Goal: Task Accomplishment & Management: Use online tool/utility

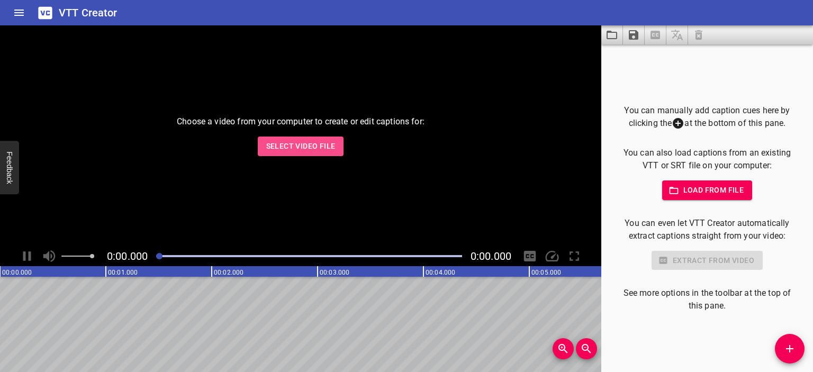
click at [295, 141] on span "Select Video File" at bounding box center [300, 146] width 69 height 13
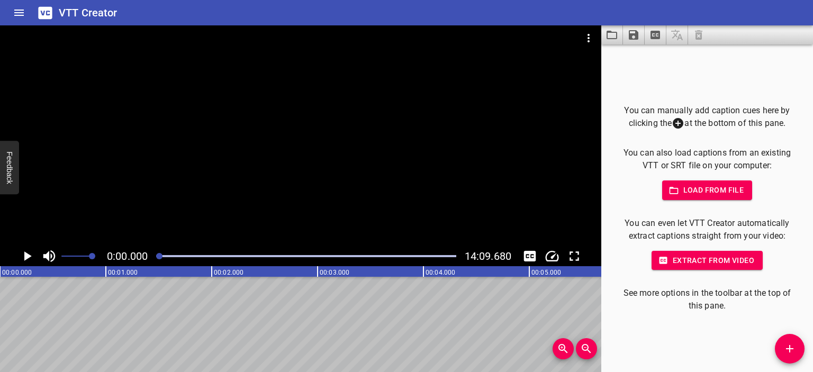
click at [335, 155] on div at bounding box center [300, 135] width 601 height 221
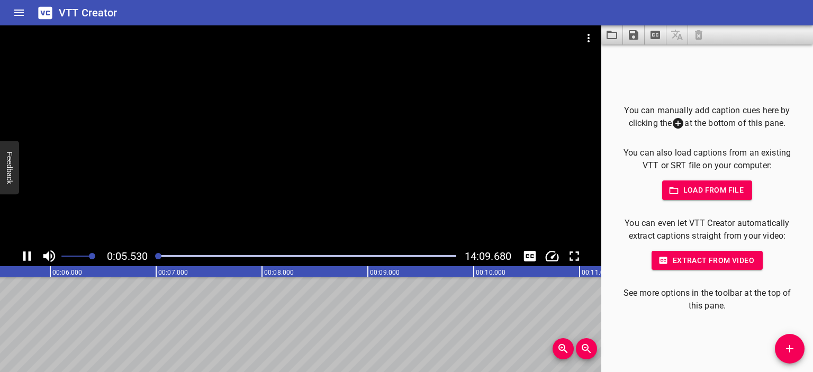
click at [302, 126] on div at bounding box center [300, 135] width 601 height 221
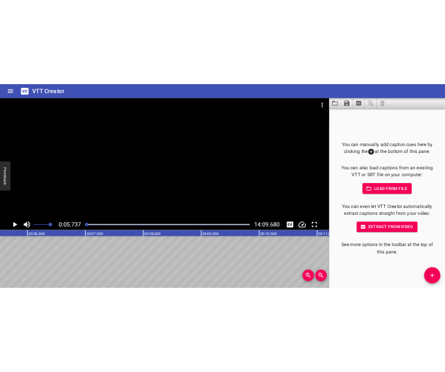
scroll to position [0, 607]
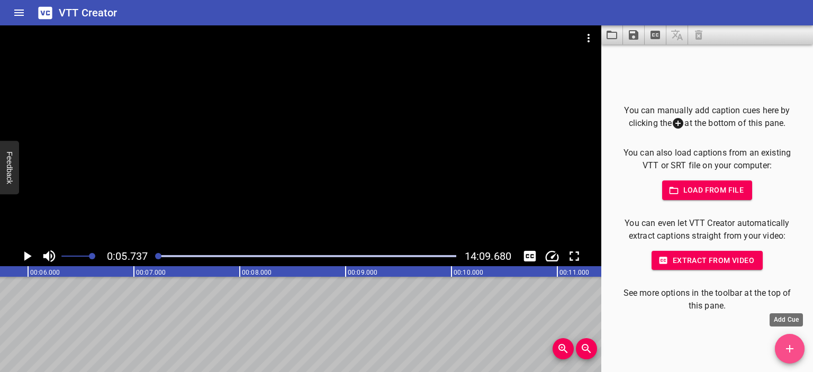
click at [780, 345] on span "Add Cue" at bounding box center [789, 348] width 30 height 13
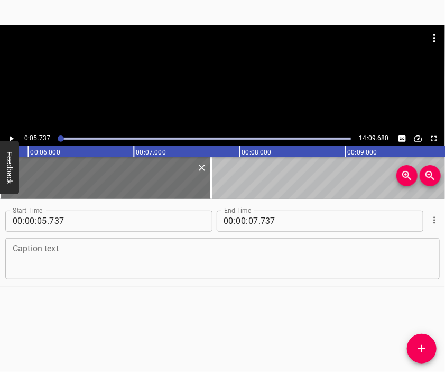
click at [201, 276] on div "Caption text" at bounding box center [222, 258] width 435 height 41
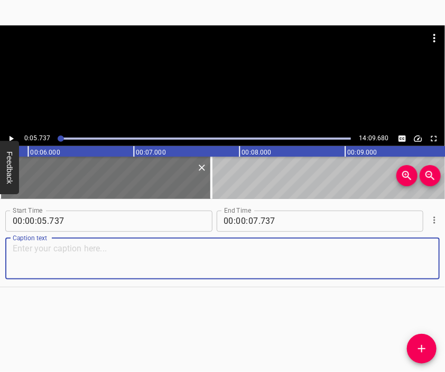
paste textarea "The war for my family began back in [DATE]. Because my family and I lived right…"
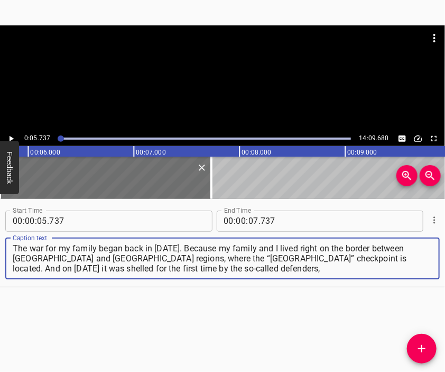
type textarea "The war for my family began back in [DATE]. Because my family and I lived right…"
click at [220, 78] on div at bounding box center [222, 51] width 445 height 53
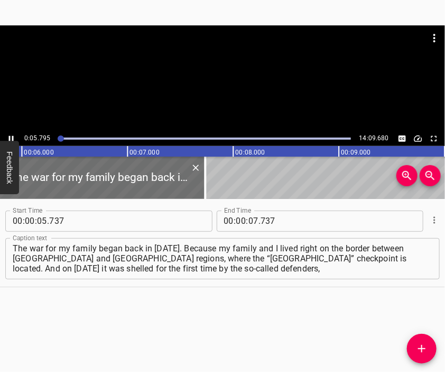
scroll to position [0, 641]
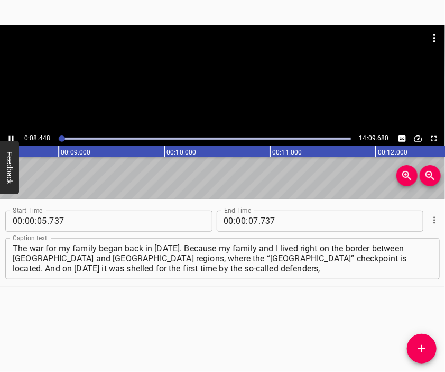
click at [214, 81] on div at bounding box center [222, 78] width 445 height 106
click at [268, 90] on div at bounding box center [222, 78] width 445 height 106
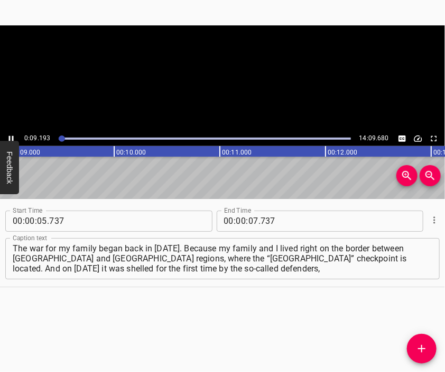
scroll to position [0, 972]
click at [224, 89] on div at bounding box center [222, 78] width 445 height 106
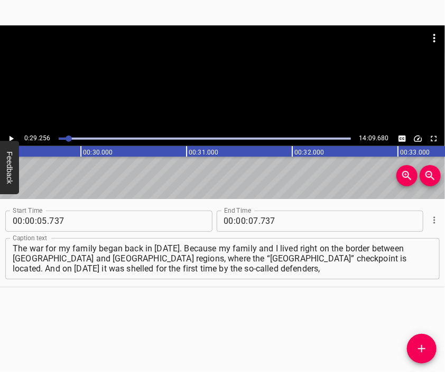
scroll to position [0, 3095]
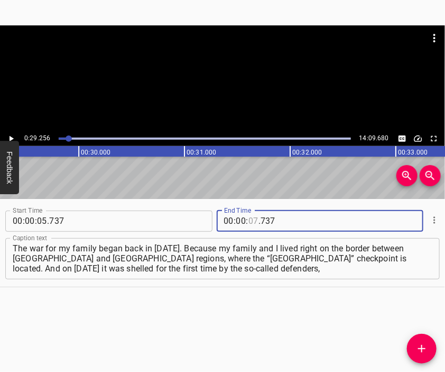
click at [252, 222] on input "number" at bounding box center [254, 221] width 10 height 21
type input "29"
type input "256"
click at [423, 346] on icon "Add Cue" at bounding box center [422, 348] width 13 height 13
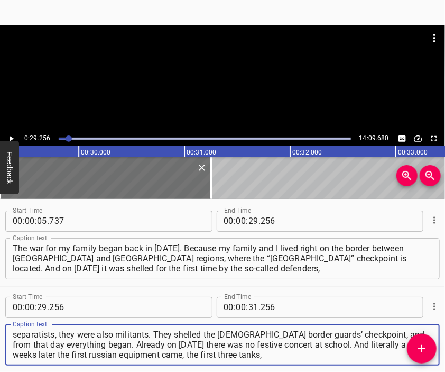
type textarea "separatists, they were also militants. They shelled the [DEMOGRAPHIC_DATA] bord…"
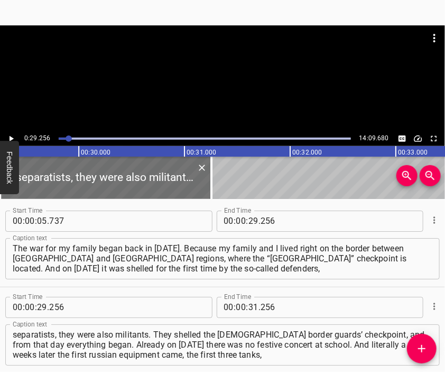
click at [250, 99] on div at bounding box center [222, 78] width 445 height 106
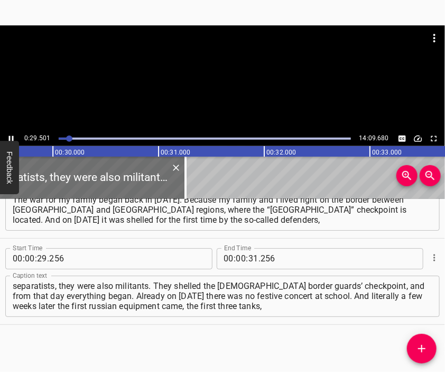
scroll to position [0, 3149]
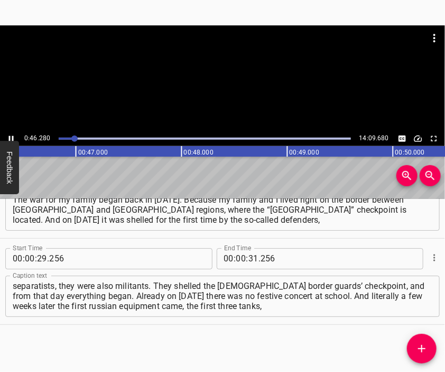
click at [225, 78] on div at bounding box center [222, 51] width 445 height 53
click at [249, 262] on input "number" at bounding box center [254, 258] width 10 height 21
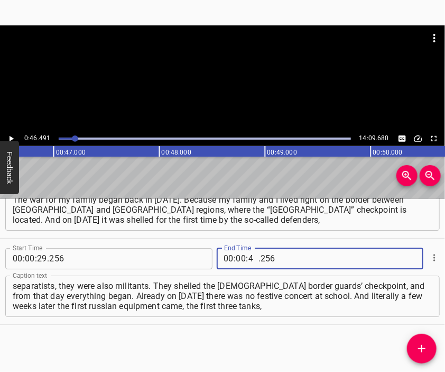
type input "46"
type input "491"
click at [424, 342] on icon "Add Cue" at bounding box center [422, 348] width 13 height 13
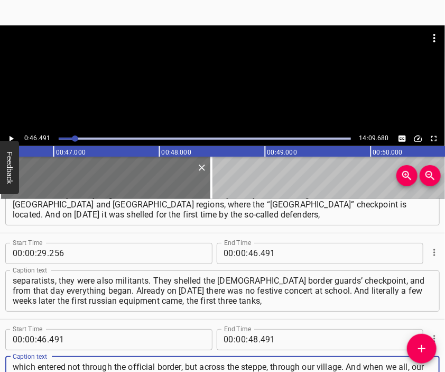
type textarea "which entered not through the official border, but across the steppe, through o…"
click at [202, 60] on div at bounding box center [222, 51] width 445 height 53
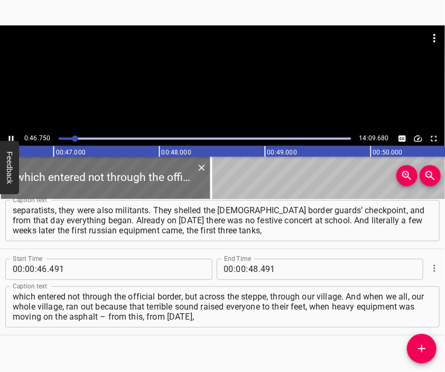
scroll to position [0, 4946]
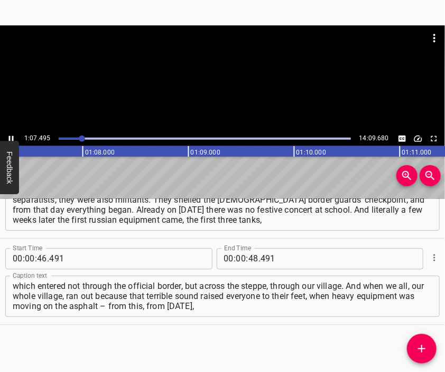
click at [234, 87] on div at bounding box center [222, 78] width 445 height 106
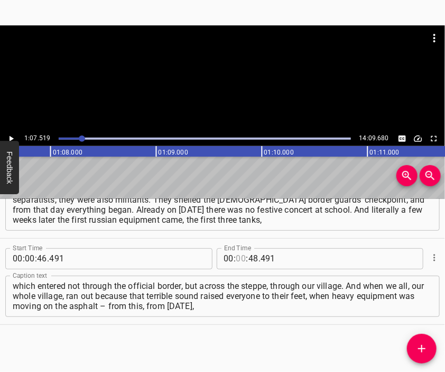
click at [236, 258] on input "number" at bounding box center [241, 258] width 10 height 21
type input "01"
type input "07"
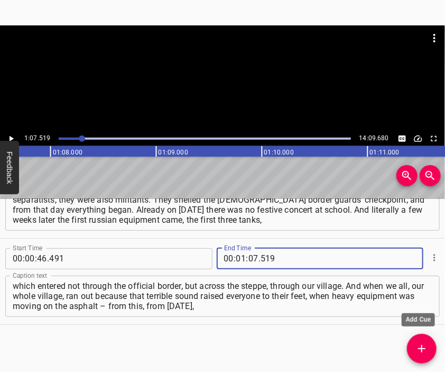
type input "519"
click at [419, 345] on icon "Add Cue" at bounding box center [422, 348] width 13 height 13
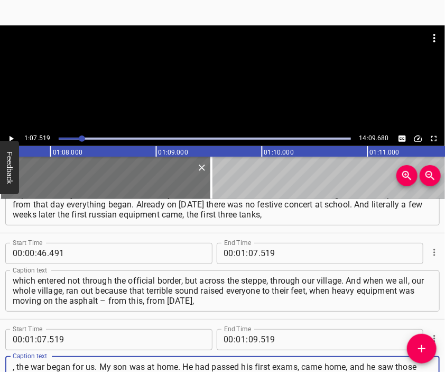
type textarea ", the war began for us. My son was at home. He had passed his first exams, came…"
click at [195, 86] on div at bounding box center [222, 78] width 445 height 106
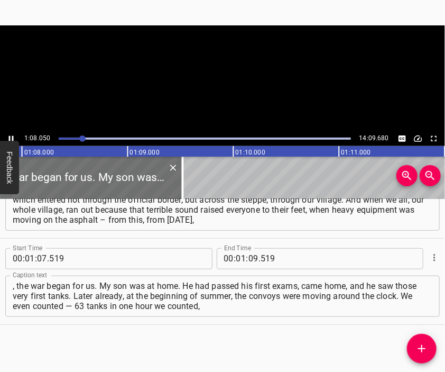
scroll to position [0, 7199]
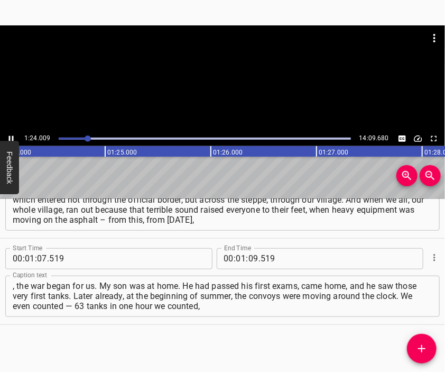
click at [243, 78] on div at bounding box center [222, 78] width 445 height 106
click at [249, 259] on input "number" at bounding box center [254, 258] width 10 height 21
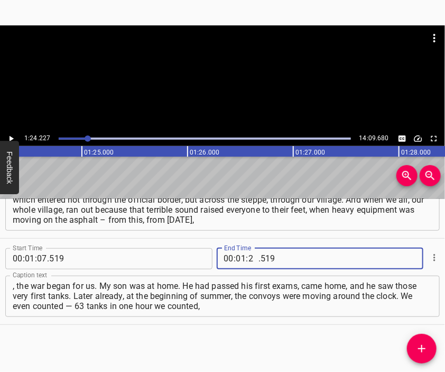
type input "24"
type input "227"
click at [421, 344] on icon "Add Cue" at bounding box center [422, 348] width 13 height 13
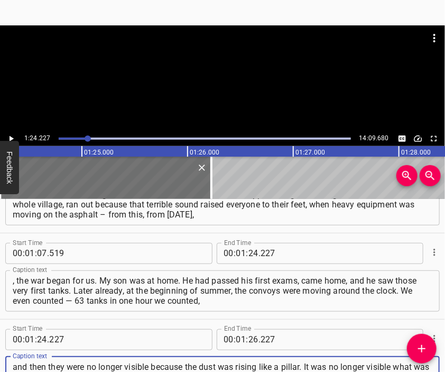
type textarea "and then they were no longer visible because the dust was rising like a pillar.…"
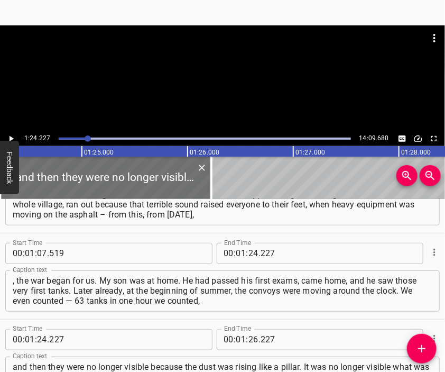
click at [220, 95] on div at bounding box center [222, 78] width 445 height 106
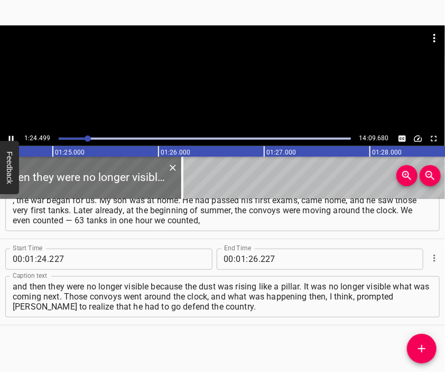
scroll to position [0, 8968]
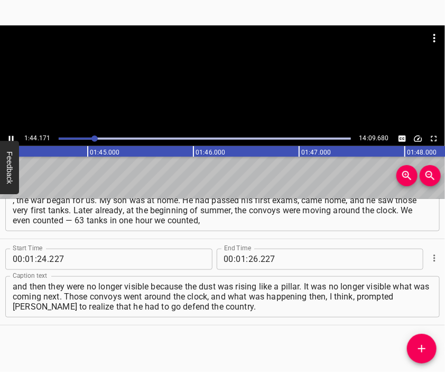
click at [221, 87] on div at bounding box center [222, 78] width 445 height 106
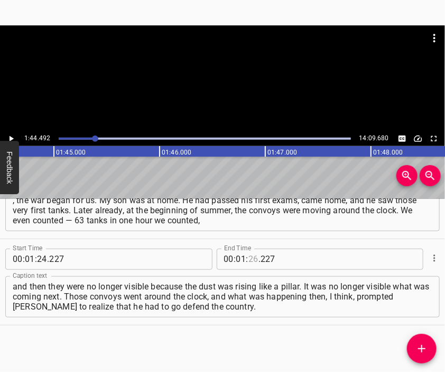
click at [250, 258] on input "number" at bounding box center [254, 259] width 10 height 21
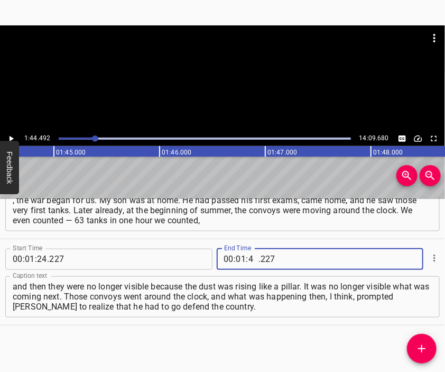
type input "44"
type input "492"
click at [422, 338] on button "Add Cue" at bounding box center [422, 349] width 30 height 30
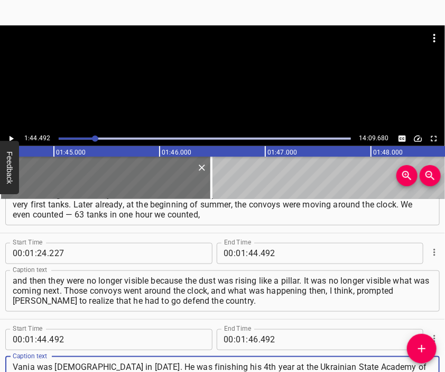
type textarea "Vania was [DEMOGRAPHIC_DATA] in [DATE]. He was finishing his 4th year at the Uk…"
click at [197, 83] on div at bounding box center [222, 78] width 445 height 106
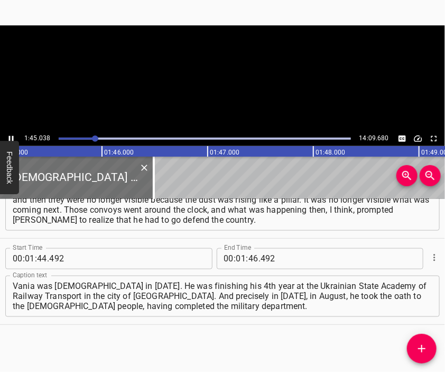
scroll to position [0, 11141]
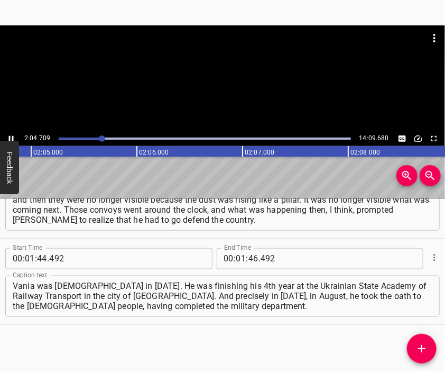
click at [224, 90] on div at bounding box center [222, 78] width 445 height 106
click at [236, 254] on input "number" at bounding box center [241, 258] width 10 height 21
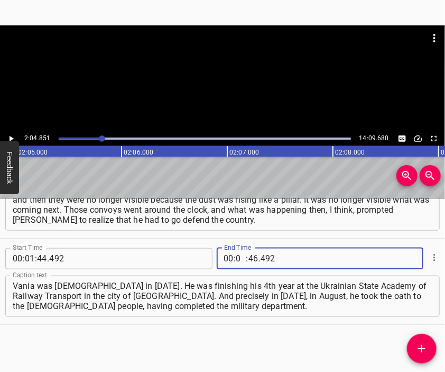
type input "02"
type input "04"
type input "851"
click at [421, 343] on icon "Add Cue" at bounding box center [422, 348] width 13 height 13
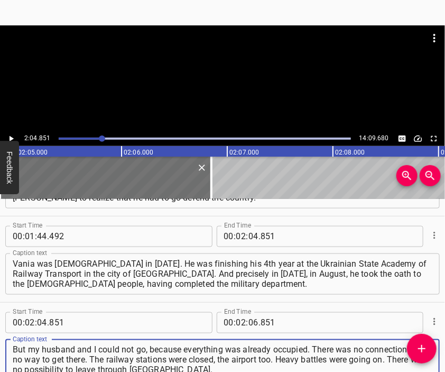
type textarea "But my husband and I could not go, because everything was already occupied. The…"
click at [186, 61] on div at bounding box center [222, 51] width 445 height 53
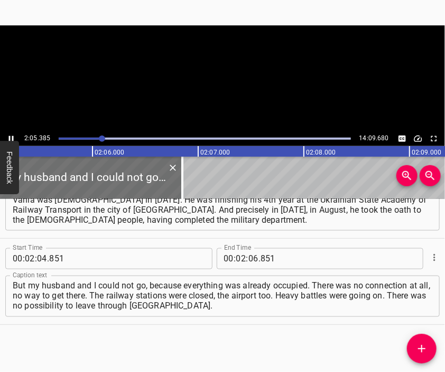
scroll to position [0, 13265]
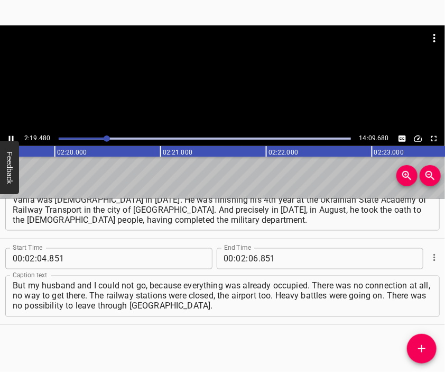
click at [231, 88] on div at bounding box center [222, 78] width 445 height 106
click at [249, 258] on input "number" at bounding box center [254, 258] width 10 height 21
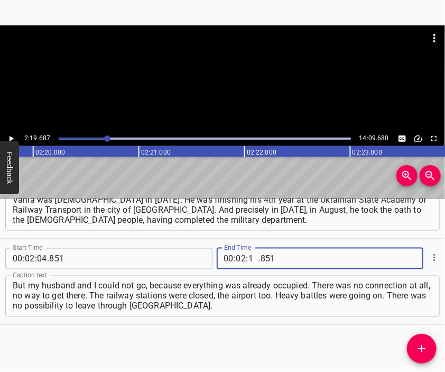
type input "19"
type input "687"
drag, startPoint x: 418, startPoint y: 346, endPoint x: 417, endPoint y: 339, distance: 7.5
click at [418, 345] on icon "Add Cue" at bounding box center [422, 348] width 13 height 13
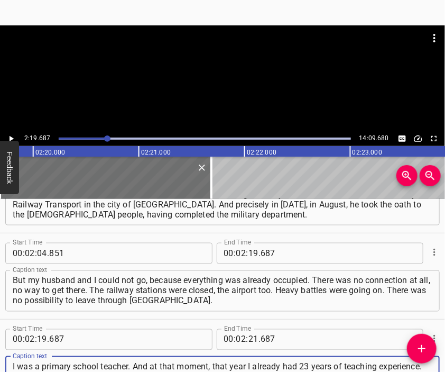
type textarea "I was a primary school teacher. And at that moment, that year I already had 23 …"
click at [233, 75] on div at bounding box center [222, 51] width 445 height 53
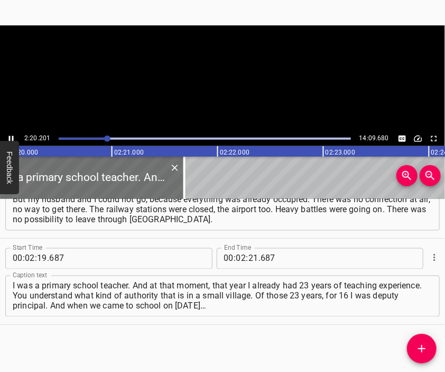
scroll to position [0, 14833]
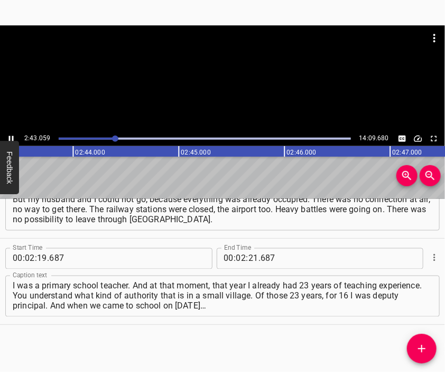
click at [228, 87] on div at bounding box center [222, 78] width 445 height 106
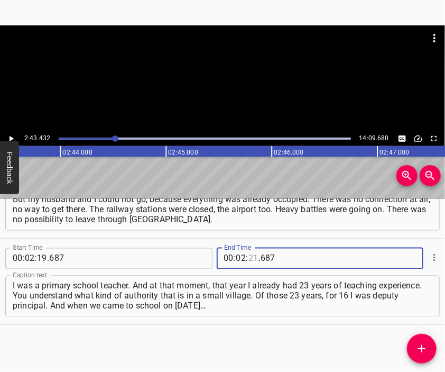
click at [249, 260] on input "number" at bounding box center [254, 258] width 10 height 21
type input "43"
type input "432"
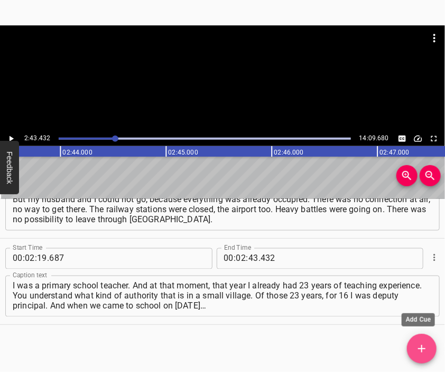
click at [424, 342] on icon "Add Cue" at bounding box center [422, 348] width 13 height 13
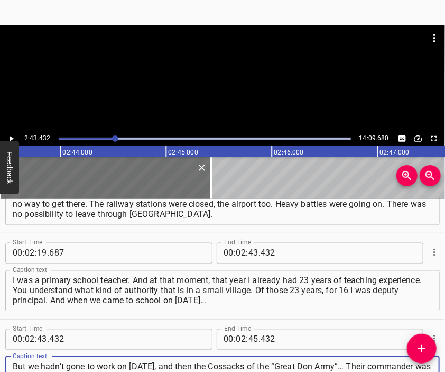
type textarea "But we hadn’t gone to work on [DATE], and then the Cossacks of the “Great Don A…"
click at [208, 62] on div at bounding box center [222, 51] width 445 height 53
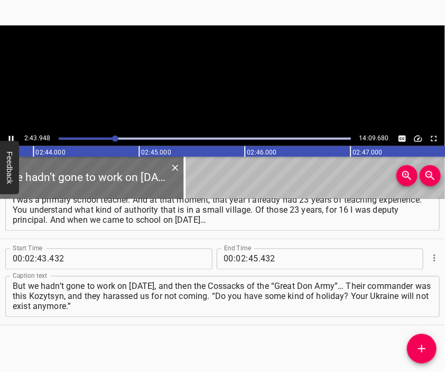
scroll to position [0, 17345]
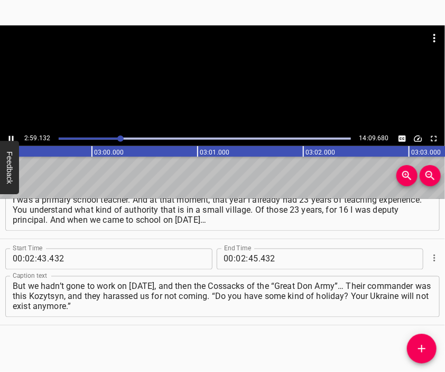
click at [218, 86] on div at bounding box center [222, 78] width 445 height 106
click at [249, 257] on input "number" at bounding box center [254, 259] width 10 height 21
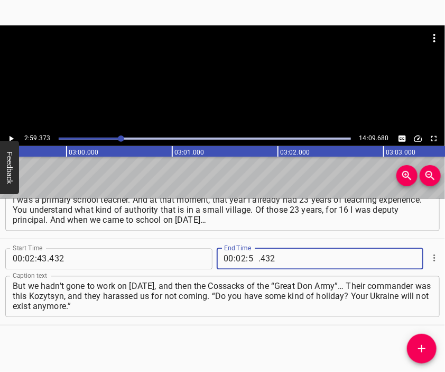
type input "59"
type input "373"
click at [422, 346] on icon "Add Cue" at bounding box center [422, 348] width 13 height 13
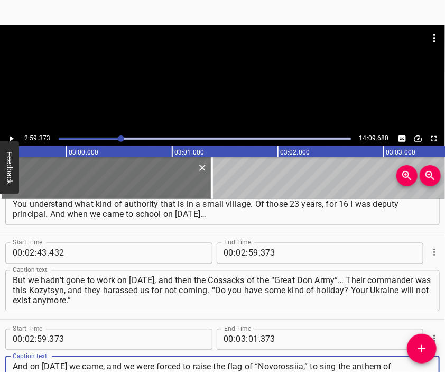
type textarea "And on [DATE] we came, and we were forced to raise the flag of “Novorossiia,” t…"
click at [229, 85] on div at bounding box center [222, 78] width 445 height 106
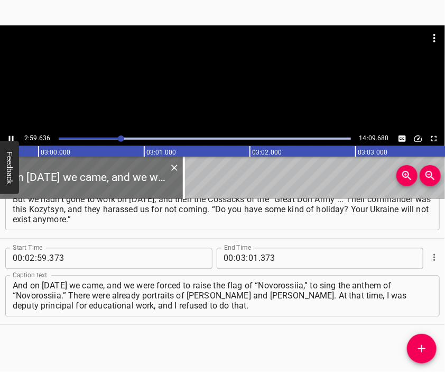
scroll to position [0, 19034]
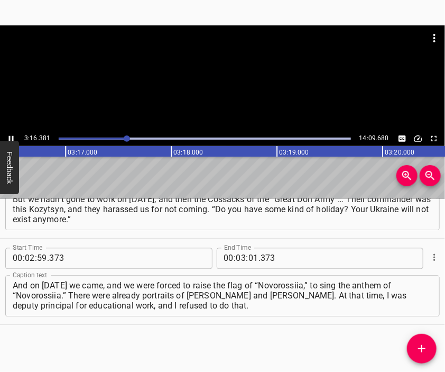
click at [254, 95] on div at bounding box center [222, 78] width 445 height 106
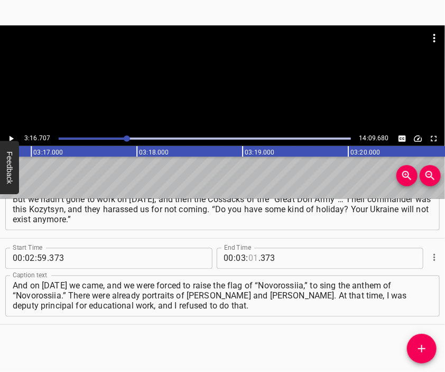
click at [249, 259] on input "number" at bounding box center [254, 258] width 10 height 21
type input "16"
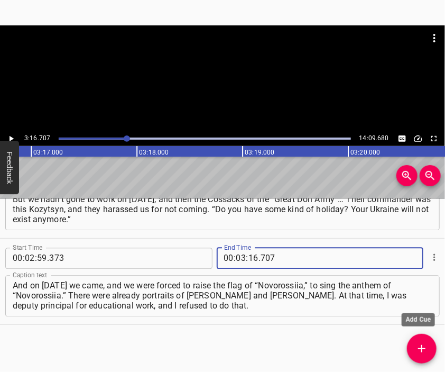
type input "707"
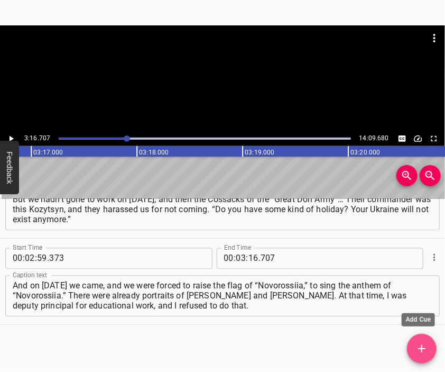
click at [423, 343] on icon "Add Cue" at bounding box center [422, 348] width 13 height 13
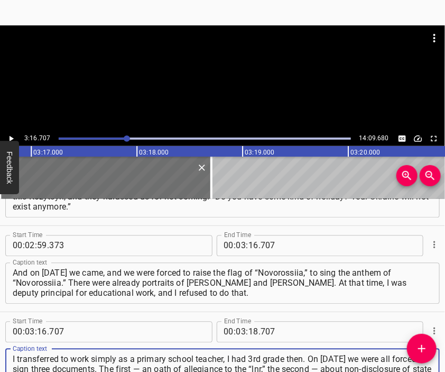
type textarea "I transferred to work simply as a primary school teacher, I had 3rd grade then.…"
click at [206, 90] on div at bounding box center [222, 78] width 445 height 106
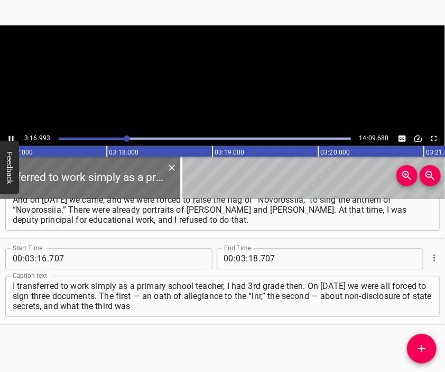
scroll to position [0, 20869]
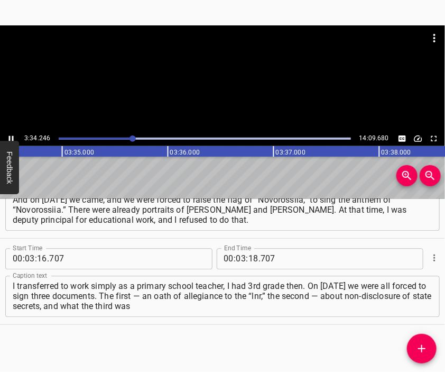
click at [215, 86] on div at bounding box center [222, 78] width 445 height 106
click at [251, 260] on input "number" at bounding box center [254, 258] width 10 height 21
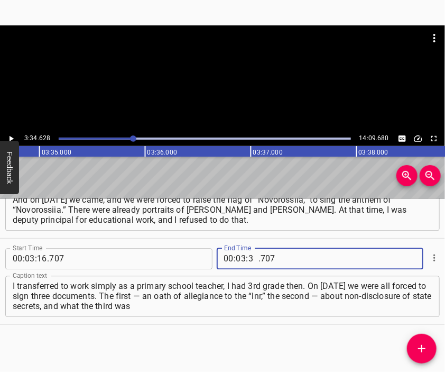
type input "34"
type input "628"
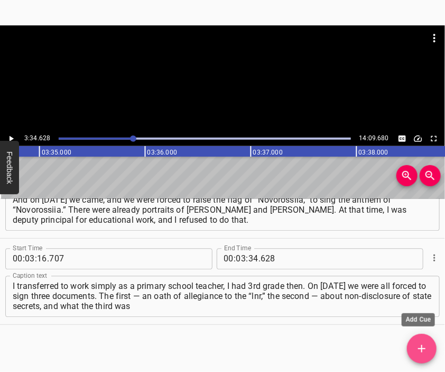
click at [425, 347] on icon "Add Cue" at bounding box center [422, 348] width 13 height 13
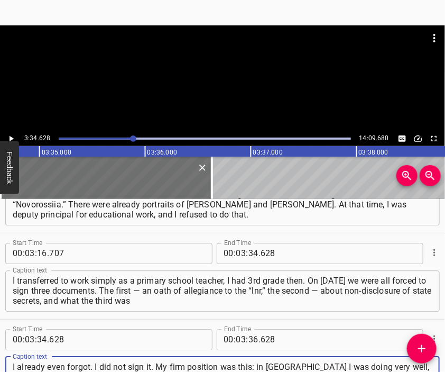
scroll to position [10, 0]
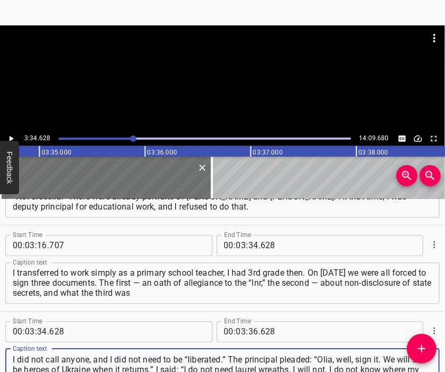
type textarea "I already even forgot. I did not sign it. My firm position was this: in [GEOGRA…"
click at [208, 78] on div at bounding box center [222, 78] width 445 height 106
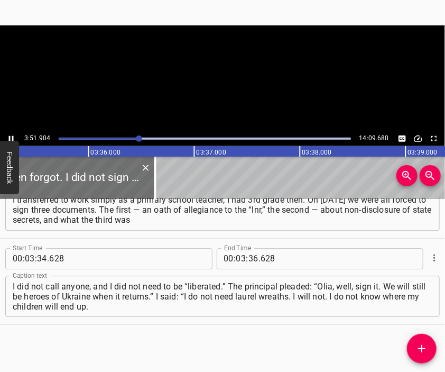
scroll to position [0, 22983]
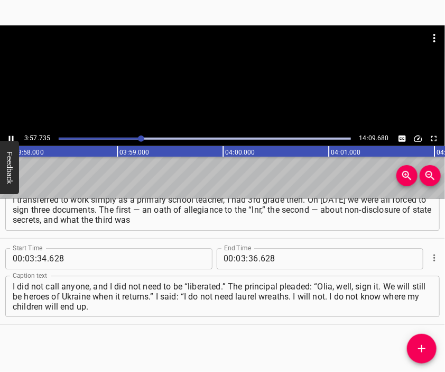
click at [221, 91] on div at bounding box center [222, 78] width 445 height 106
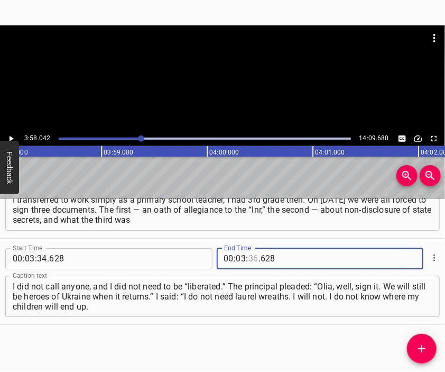
click at [250, 256] on input "number" at bounding box center [254, 258] width 10 height 21
type input "58"
type input "042"
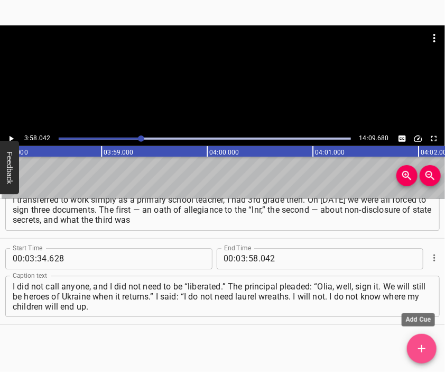
click at [432, 339] on button "Add Cue" at bounding box center [422, 349] width 30 height 30
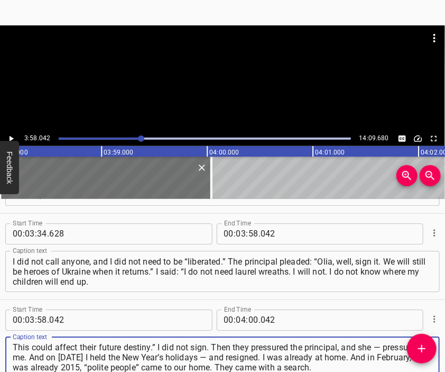
type textarea "This could affect their future destiny.” I did not sign. Then they pressured th…"
click at [231, 81] on div at bounding box center [222, 78] width 445 height 106
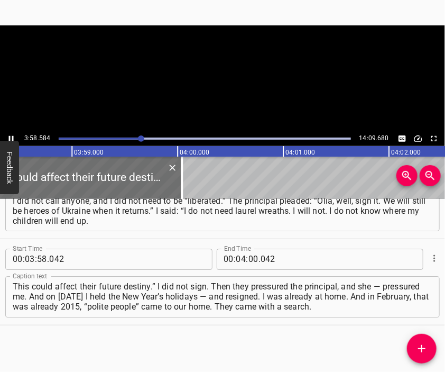
scroll to position [0, 25242]
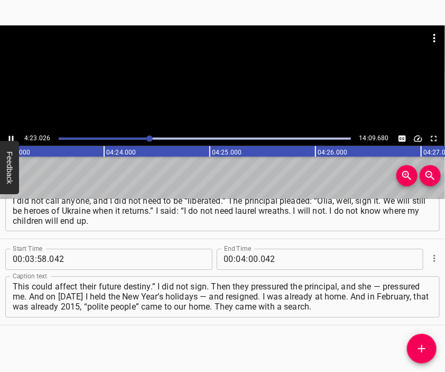
click at [198, 107] on div at bounding box center [222, 78] width 445 height 106
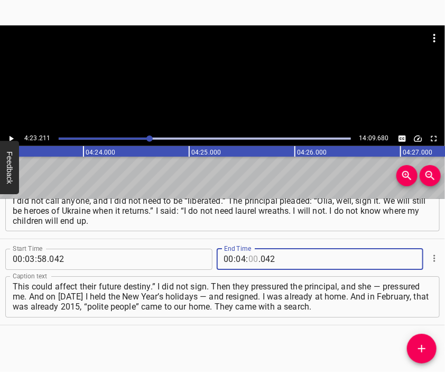
click at [249, 262] on input "number" at bounding box center [254, 259] width 10 height 21
type input "23"
type input "3"
type input "003"
click at [251, 260] on input "number" at bounding box center [254, 259] width 10 height 21
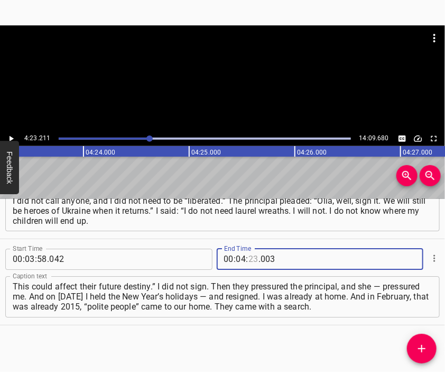
type input "23"
click at [261, 259] on input "number" at bounding box center [309, 259] width 97 height 21
type input "211"
click at [418, 345] on icon "Add Cue" at bounding box center [422, 348] width 13 height 13
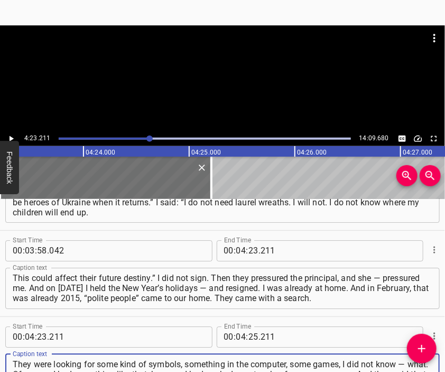
type textarea "They were looking for some kind of symbols, something in the computer, some gam…"
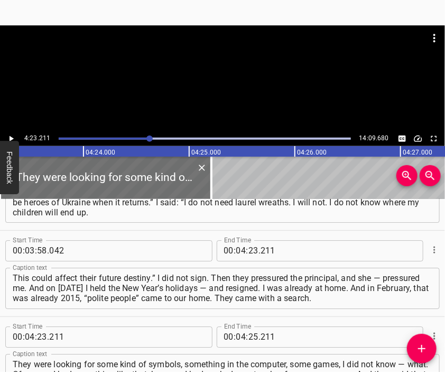
click at [196, 71] on div at bounding box center [222, 51] width 445 height 53
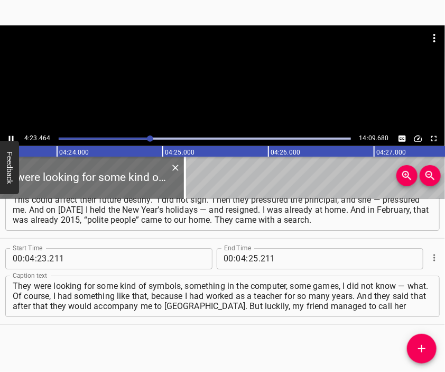
scroll to position [0, 27903]
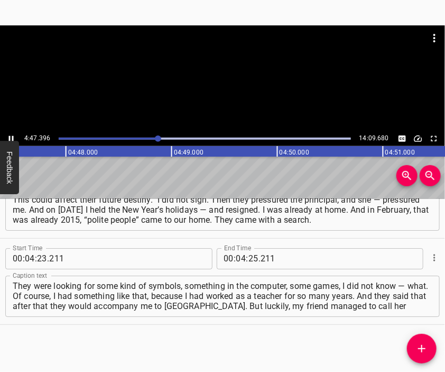
click at [231, 104] on div at bounding box center [222, 78] width 445 height 106
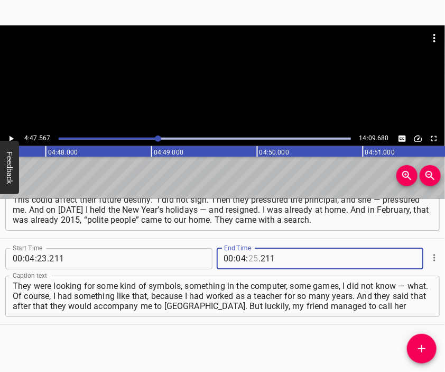
click at [249, 260] on input "number" at bounding box center [254, 258] width 10 height 21
type input "47"
type input "567"
click at [422, 344] on icon "Add Cue" at bounding box center [422, 348] width 13 height 13
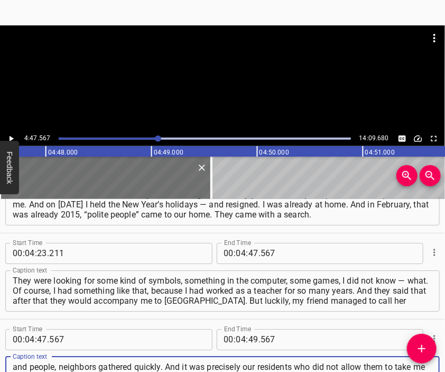
scroll to position [10, 0]
type textarea "and people, neighbors gathered quickly. And it was precisely our residents who …"
click at [233, 98] on div at bounding box center [222, 78] width 445 height 106
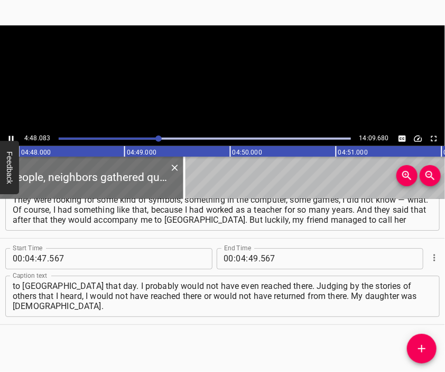
scroll to position [0, 30479]
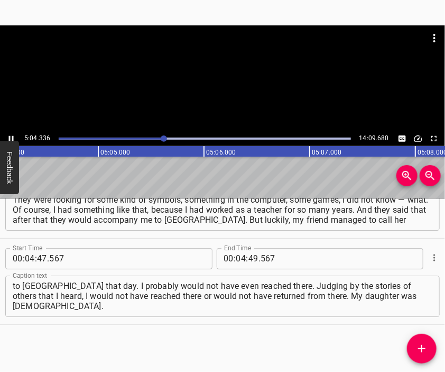
drag, startPoint x: 243, startPoint y: 79, endPoint x: 235, endPoint y: 87, distance: 11.2
click at [242, 79] on div at bounding box center [222, 78] width 445 height 106
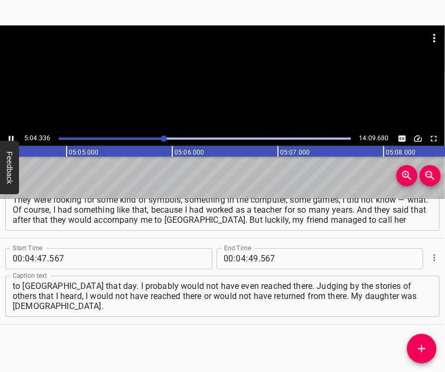
scroll to position [0, 32204]
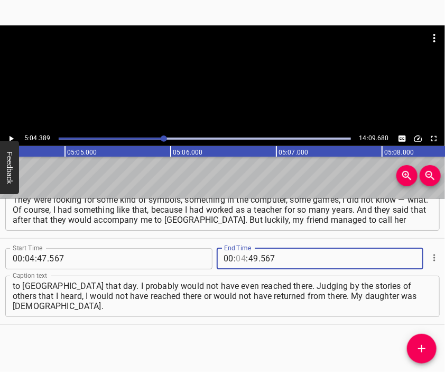
click at [236, 258] on input "number" at bounding box center [241, 258] width 10 height 21
type input "05"
type input "04"
type input "389"
click at [421, 344] on icon "Add Cue" at bounding box center [422, 348] width 13 height 13
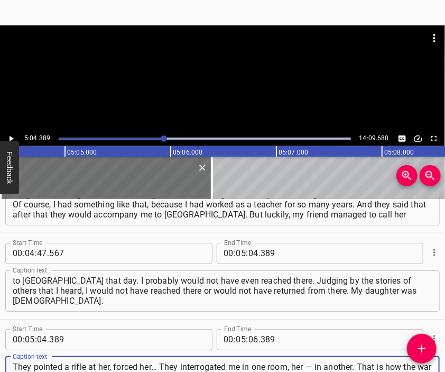
type textarea "They pointed a rifle at her, forced her… They interrogated me in one room, her …"
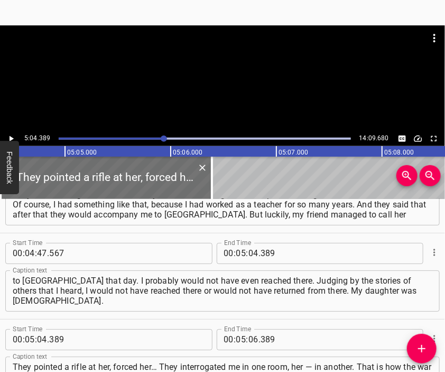
click at [242, 63] on div at bounding box center [222, 51] width 445 height 53
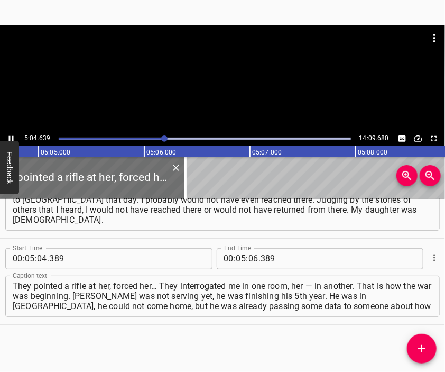
scroll to position [0, 32259]
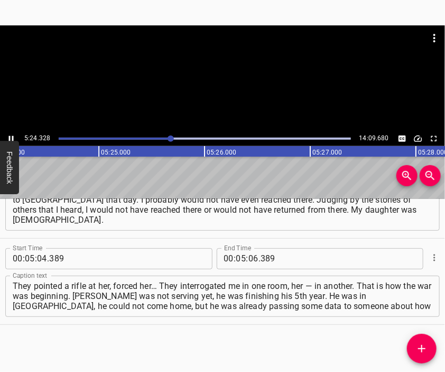
click at [222, 87] on div at bounding box center [222, 78] width 445 height 106
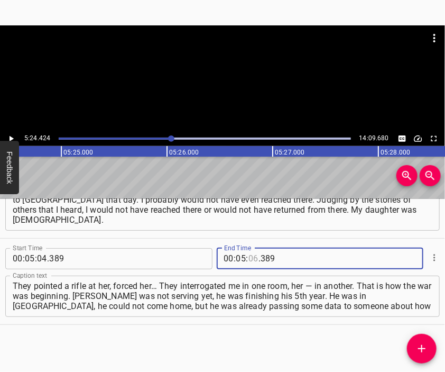
click at [250, 257] on input "number" at bounding box center [254, 258] width 10 height 21
type input "24"
type input "424"
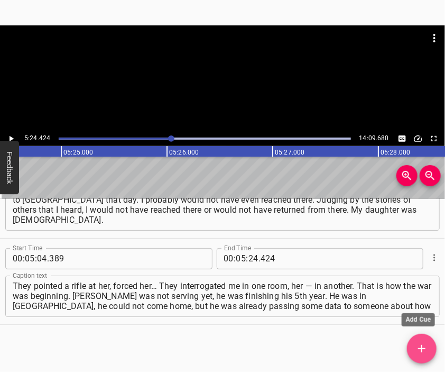
click at [421, 338] on button "Add Cue" at bounding box center [422, 349] width 30 height 30
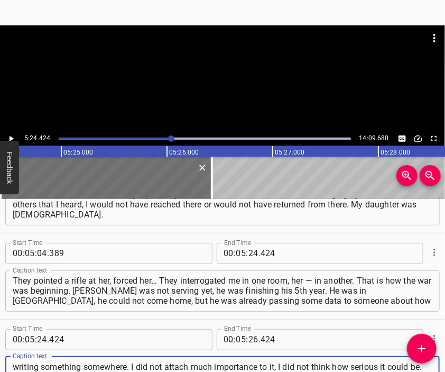
scroll to position [10, 0]
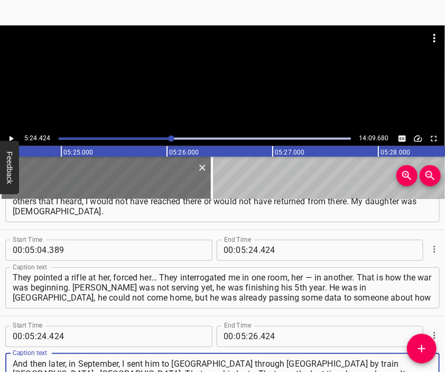
type textarea "writing something somewhere. I did not attach much importance to it, I did not …"
click at [217, 70] on div at bounding box center [222, 51] width 445 height 53
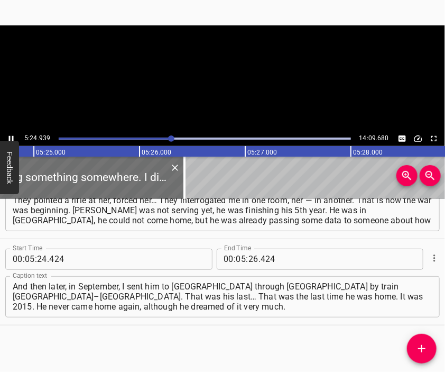
scroll to position [0, 34379]
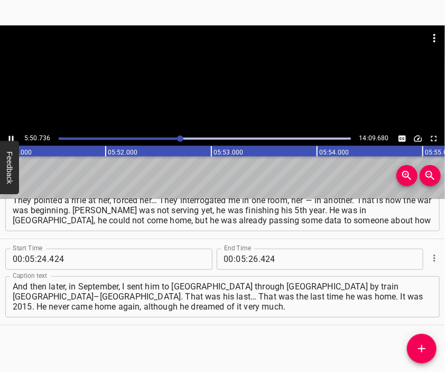
click at [247, 80] on div at bounding box center [222, 78] width 445 height 106
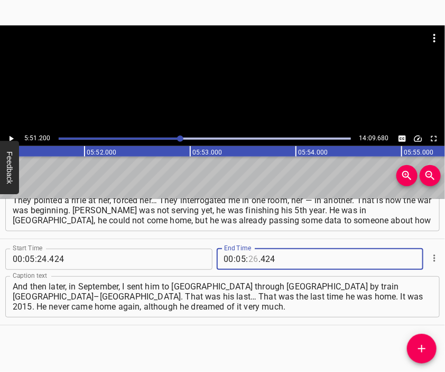
click at [249, 258] on input "number" at bounding box center [254, 259] width 10 height 21
type input "51"
type input "200"
click at [420, 342] on icon "Add Cue" at bounding box center [422, 348] width 13 height 13
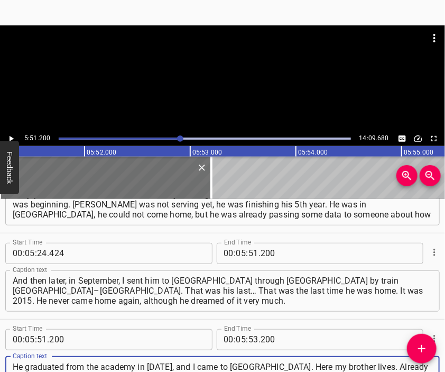
scroll to position [10, 0]
type textarea "He graduated from the academy in [DATE], and I came to [GEOGRAPHIC_DATA]. Here …"
click at [196, 66] on div at bounding box center [222, 51] width 445 height 53
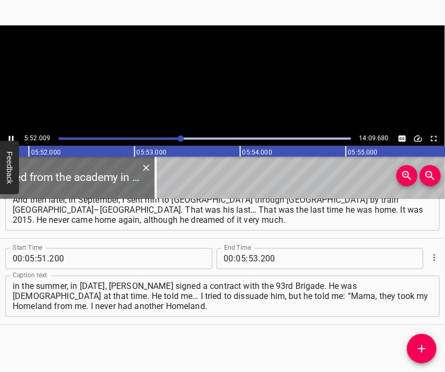
scroll to position [0, 37243]
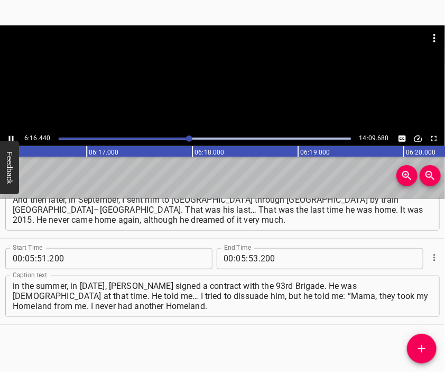
click at [222, 80] on div at bounding box center [222, 78] width 445 height 106
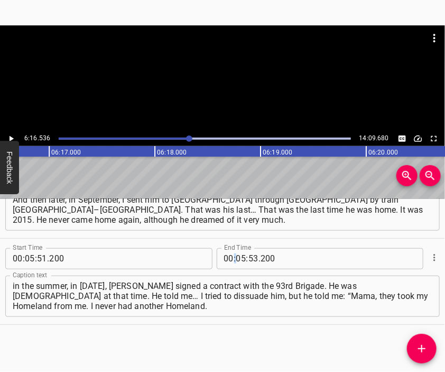
click at [233, 257] on div "00 : 05 : 53 . 200" at bounding box center [291, 258] width 148 height 21
click at [240, 260] on div "00 : 05 : 53 . 200" at bounding box center [291, 258] width 148 height 21
click at [239, 258] on input "number" at bounding box center [241, 258] width 10 height 21
type input "06"
type input "16"
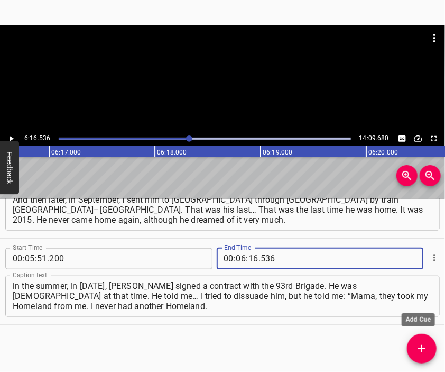
type input "536"
click at [415, 344] on span "Add Cue" at bounding box center [422, 348] width 30 height 13
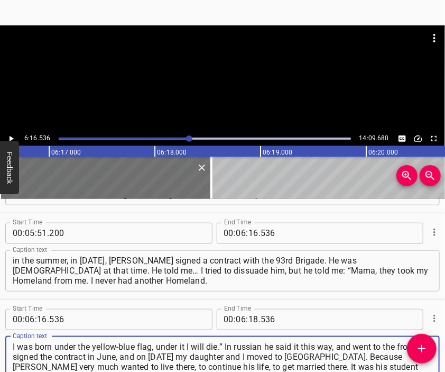
type textarea "I was born under the yellow-blue flag, under it I will die.” In russian he said…"
click at [217, 76] on div at bounding box center [222, 51] width 445 height 53
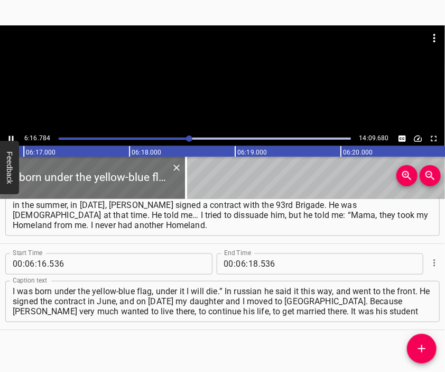
scroll to position [0, 39864]
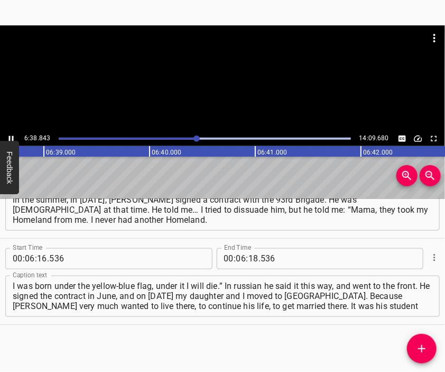
click at [214, 71] on div at bounding box center [222, 51] width 445 height 53
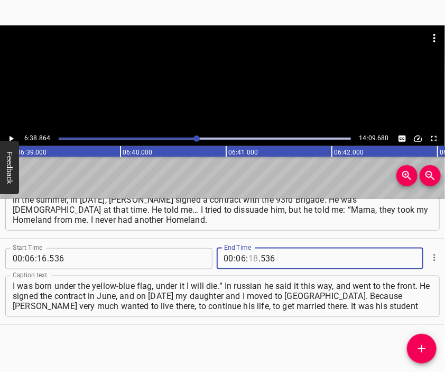
click at [250, 258] on input "number" at bounding box center [254, 258] width 10 height 21
type input "38"
type input "864"
click at [421, 349] on icon "Add Cue" at bounding box center [422, 348] width 13 height 13
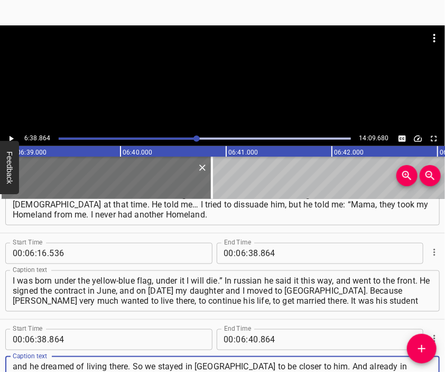
type textarea "and he dreamed of living there. So we stayed in [GEOGRAPHIC_DATA] to be closer …"
click at [224, 79] on div at bounding box center [222, 78] width 445 height 106
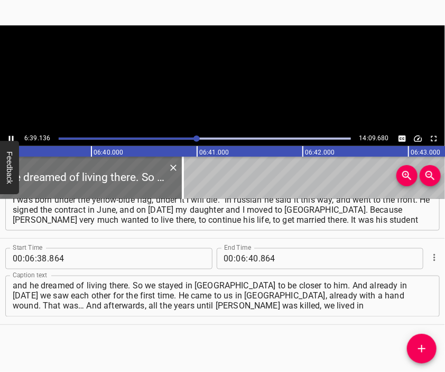
scroll to position [0, 42257]
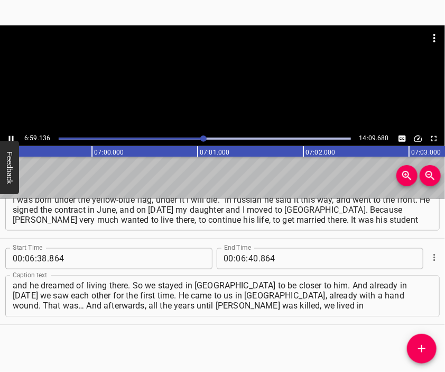
click at [234, 80] on div at bounding box center [222, 78] width 445 height 106
click at [249, 259] on input "number" at bounding box center [254, 258] width 10 height 21
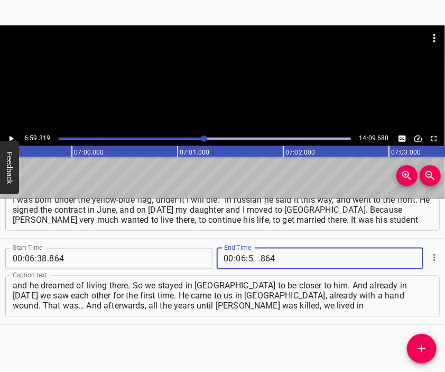
type input "59"
type input "319"
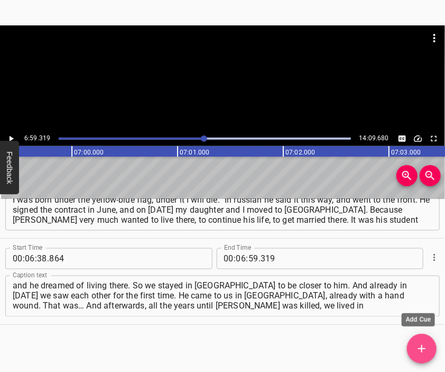
click at [416, 355] on icon "Add Cue" at bounding box center [422, 348] width 13 height 13
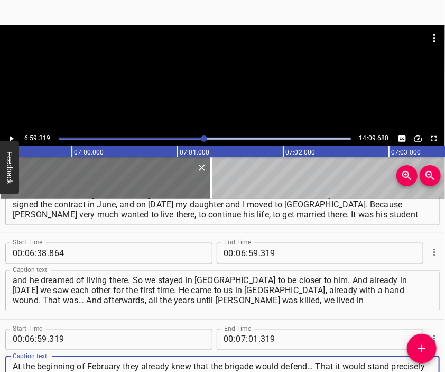
scroll to position [10, 0]
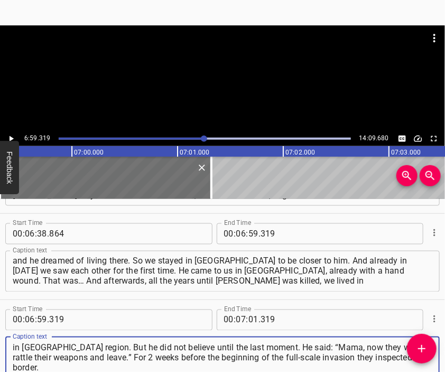
type textarea "At the beginning of February they already knew that the brigade would defend… T…"
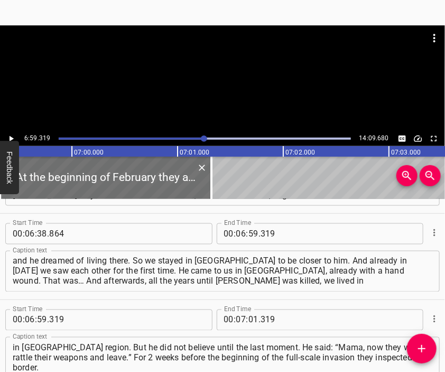
click at [203, 77] on div at bounding box center [222, 51] width 445 height 53
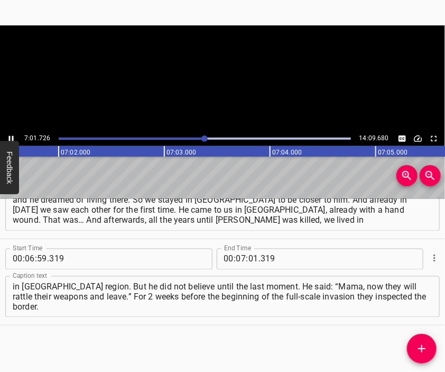
scroll to position [0, 44619]
click at [228, 80] on div at bounding box center [222, 78] width 445 height 106
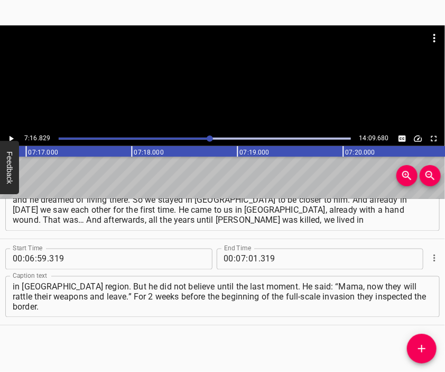
scroll to position [0, 46217]
click at [249, 260] on input "number" at bounding box center [254, 259] width 10 height 21
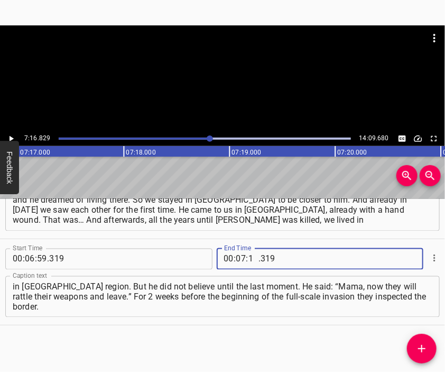
type input "16"
type input "829"
click at [417, 345] on icon "Add Cue" at bounding box center [422, 348] width 13 height 13
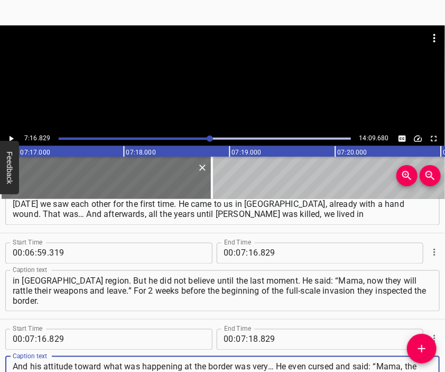
scroll to position [10, 0]
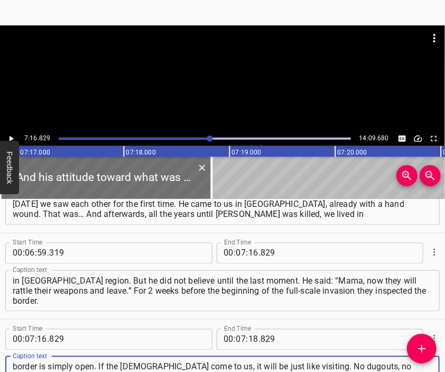
type textarea "And his attitude toward what was happening at the border was very… He even curs…"
click at [238, 82] on div at bounding box center [222, 78] width 445 height 106
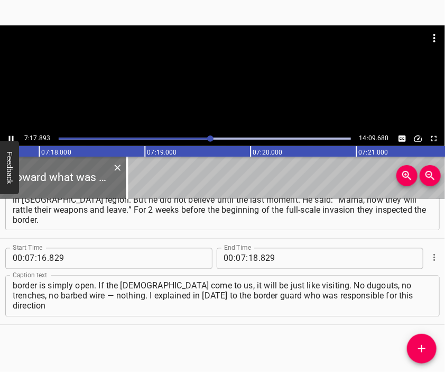
scroll to position [0, 46329]
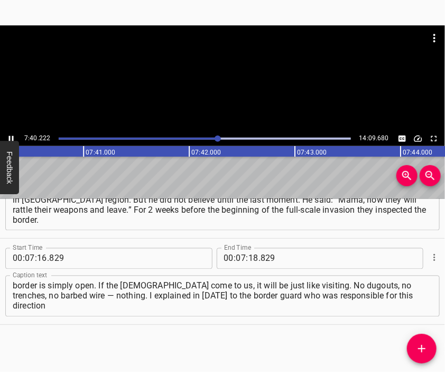
click at [224, 96] on div at bounding box center [222, 78] width 445 height 106
click at [249, 262] on input "number" at bounding box center [254, 258] width 10 height 21
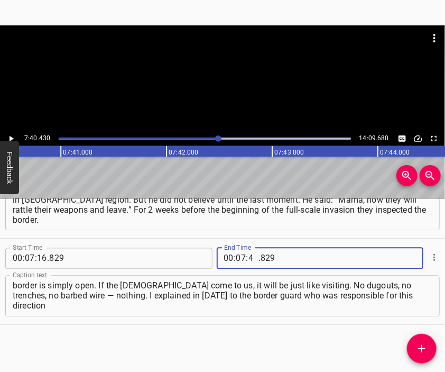
type input "40"
type input "430"
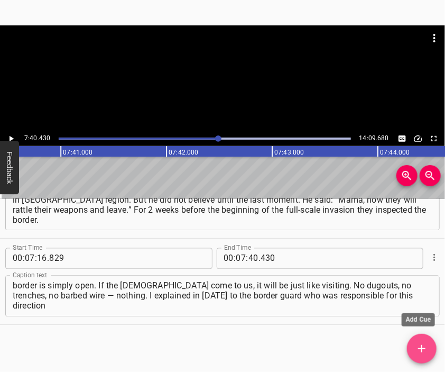
click at [419, 341] on button "Add Cue" at bounding box center [422, 349] width 30 height 30
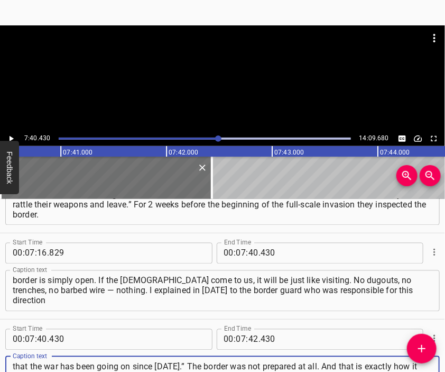
scroll to position [10, 0]
type textarea "that the war has been going on since [DATE].” The border was not prepared at al…"
click at [230, 67] on div at bounding box center [222, 51] width 445 height 53
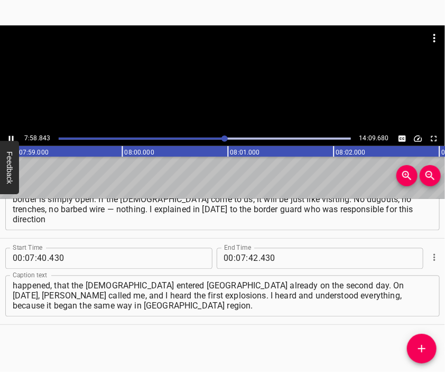
scroll to position [0, 50687]
click at [209, 93] on div at bounding box center [222, 78] width 445 height 106
click at [249, 258] on input "number" at bounding box center [254, 258] width 10 height 21
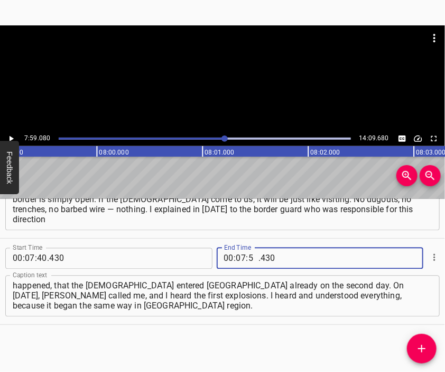
type input "59"
type input "080"
click at [426, 345] on icon "Add Cue" at bounding box center [422, 348] width 13 height 13
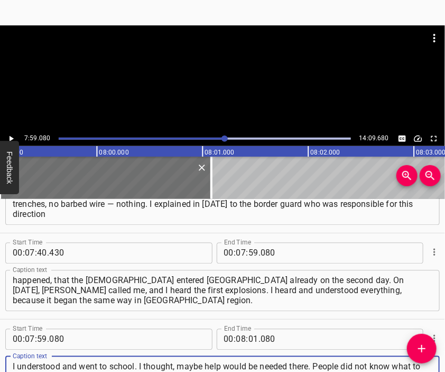
scroll to position [10, 0]
type textarea "I understood and went to school. I thought, maybe help would be needed there. P…"
click at [217, 72] on div at bounding box center [222, 51] width 445 height 53
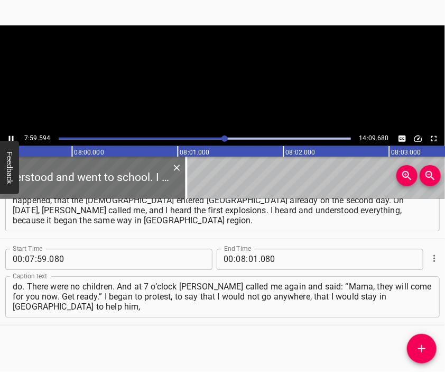
scroll to position [1946, 0]
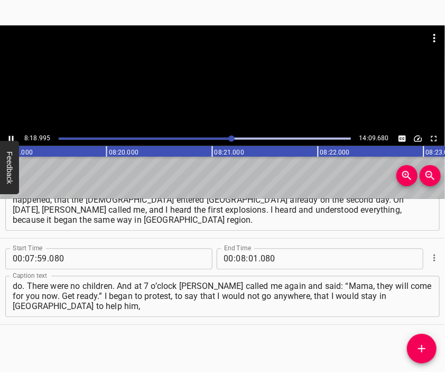
click at [214, 88] on div at bounding box center [222, 78] width 445 height 106
click at [250, 254] on input "number" at bounding box center [254, 258] width 10 height 21
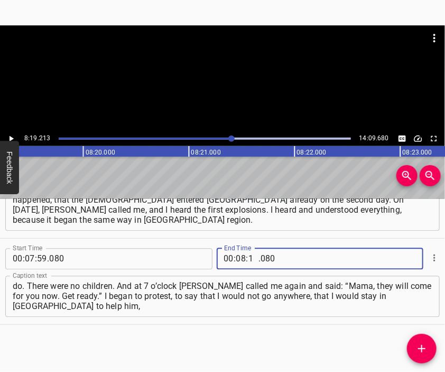
type input "19"
type input "213"
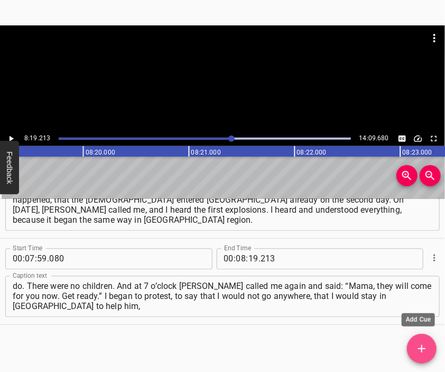
click at [419, 347] on icon "Add Cue" at bounding box center [422, 348] width 13 height 13
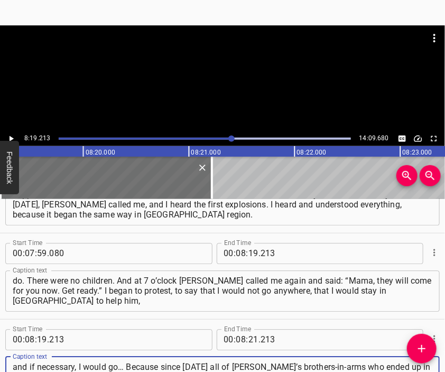
scroll to position [10, 0]
type textarea "and if necessary, I would go… Because since [DATE] all of [PERSON_NAME]’s broth…"
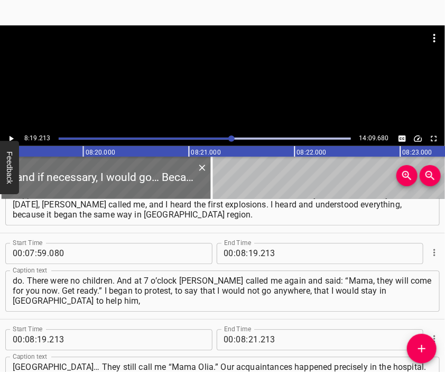
click at [234, 96] on div at bounding box center [222, 78] width 445 height 106
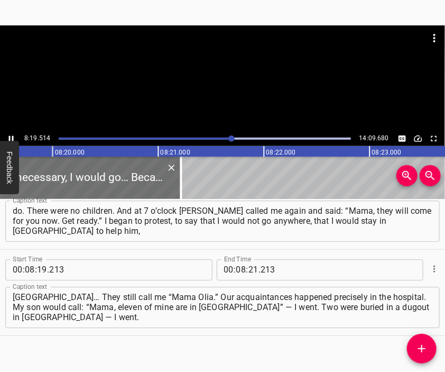
scroll to position [0, 52849]
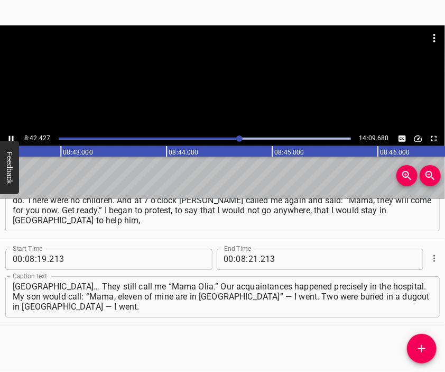
click at [232, 82] on div at bounding box center [222, 78] width 445 height 106
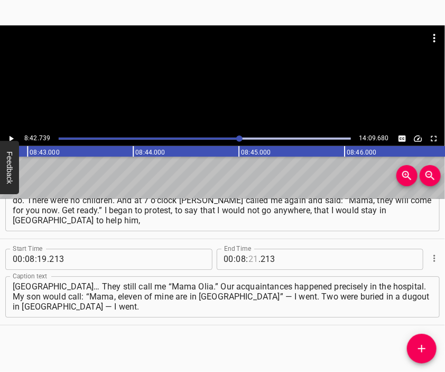
click at [249, 259] on input "number" at bounding box center [254, 259] width 10 height 21
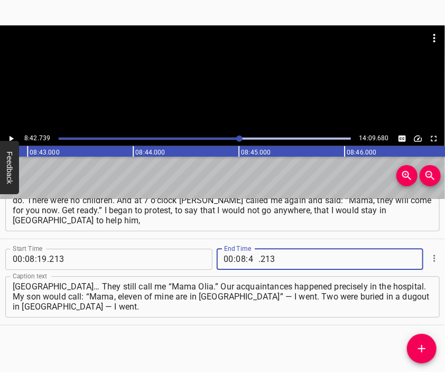
type input "42"
type input "739"
click at [420, 342] on button "Add Cue" at bounding box center [422, 349] width 30 height 30
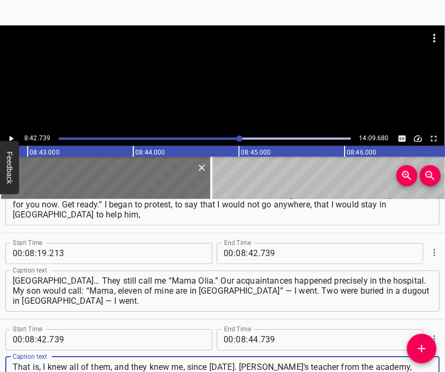
scroll to position [10, 0]
type textarea "That is, I knew all of them, and they knew me, since [DATE]. [PERSON_NAME]’s te…"
click at [245, 61] on div at bounding box center [222, 51] width 445 height 53
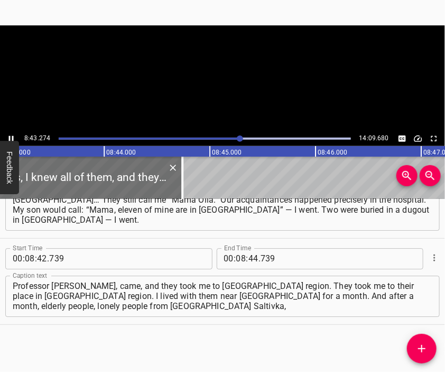
scroll to position [0, 55361]
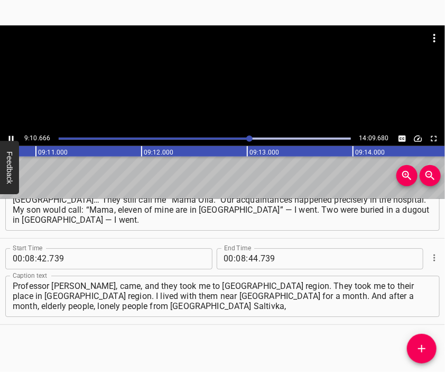
click at [233, 95] on div at bounding box center [222, 78] width 445 height 106
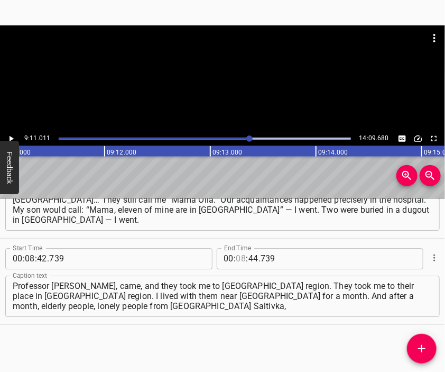
click at [239, 258] on input "number" at bounding box center [241, 258] width 10 height 21
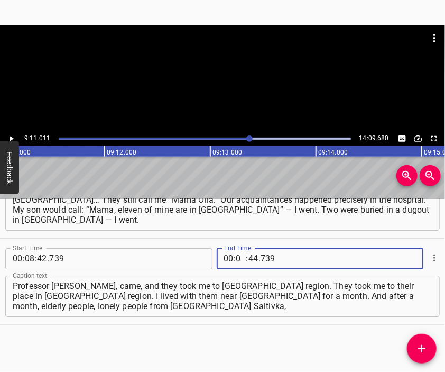
type input "09"
type input "11"
type input "011"
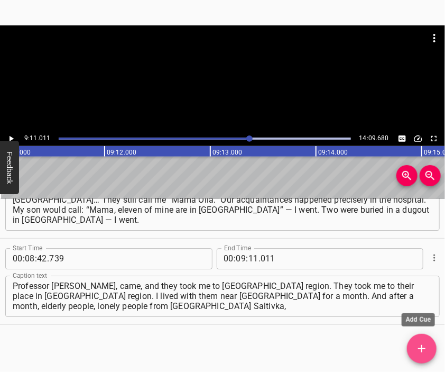
click at [414, 346] on span "Add Cue" at bounding box center [422, 348] width 30 height 13
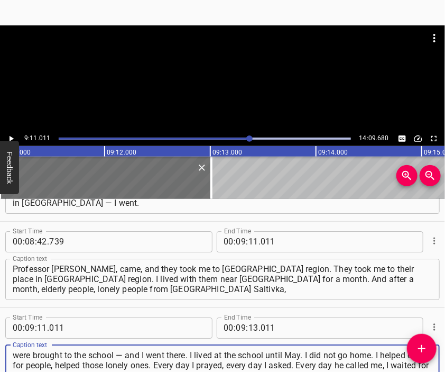
type textarea "were brought to the school — and I went there. I lived at the school until May.…"
click at [224, 83] on div at bounding box center [222, 78] width 445 height 106
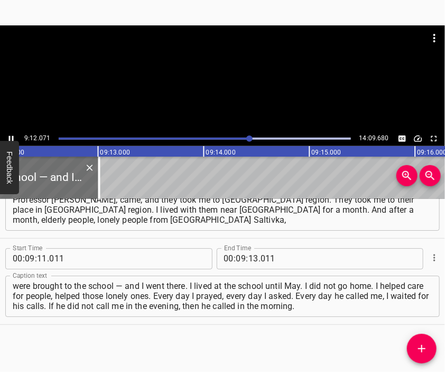
scroll to position [0, 58438]
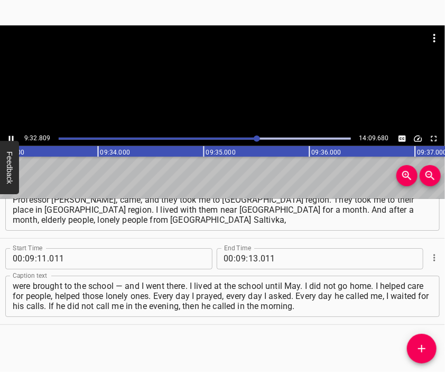
click at [208, 95] on div at bounding box center [222, 78] width 445 height 106
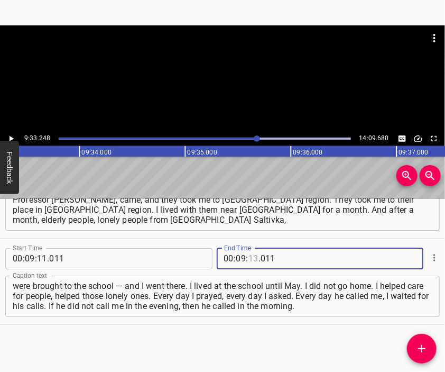
click at [250, 256] on input "number" at bounding box center [254, 258] width 10 height 21
type input "33"
type input "248"
click at [421, 348] on icon "Add Cue" at bounding box center [422, 348] width 13 height 13
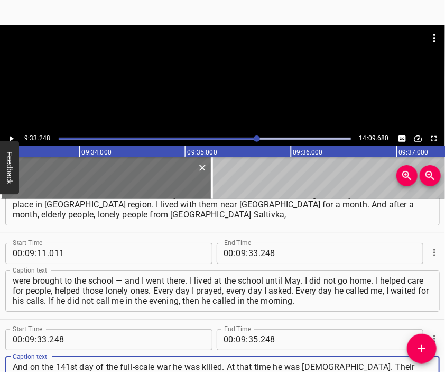
type textarea "And on the 141st day of the full-scale war he was killed. At that time he was […"
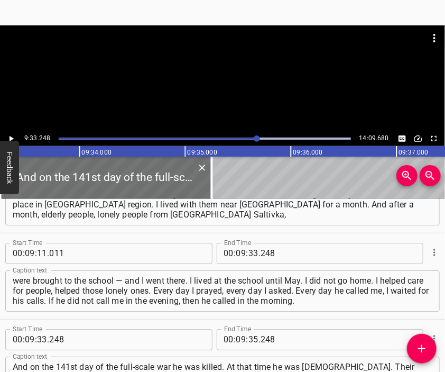
click at [204, 58] on div at bounding box center [222, 51] width 445 height 53
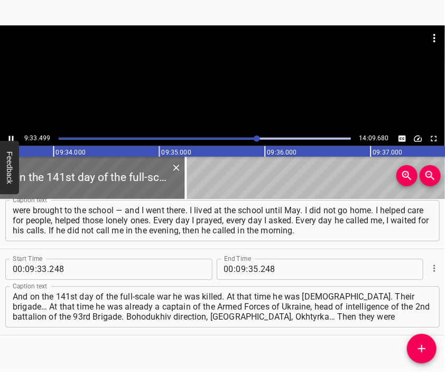
scroll to position [0, 60677]
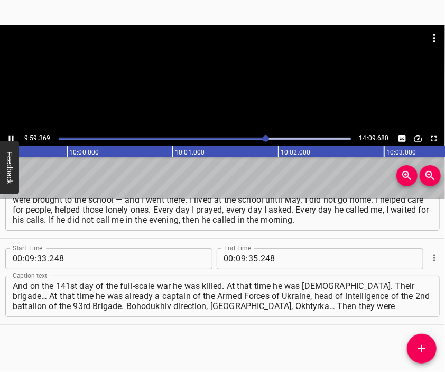
click at [226, 93] on div at bounding box center [222, 78] width 445 height 106
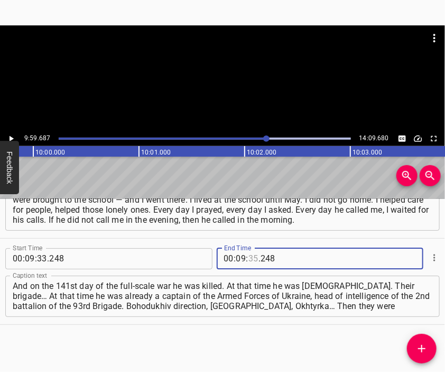
click at [249, 256] on input "number" at bounding box center [254, 258] width 10 height 21
type input "59"
type input "687"
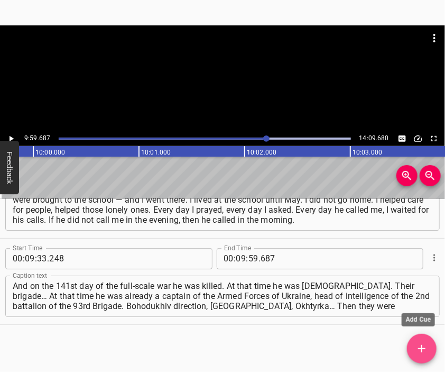
click at [421, 351] on icon "Add Cue" at bounding box center [422, 348] width 13 height 13
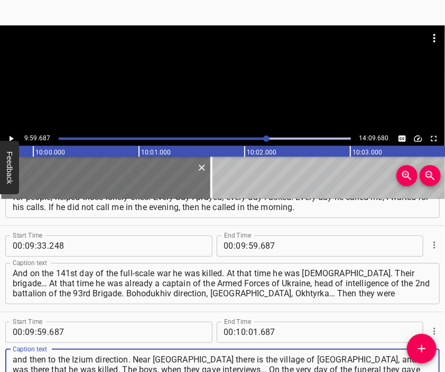
type textarea "and then to the Izium direction. Near [GEOGRAPHIC_DATA] there is the village of…"
click at [242, 81] on div at bounding box center [222, 78] width 445 height 106
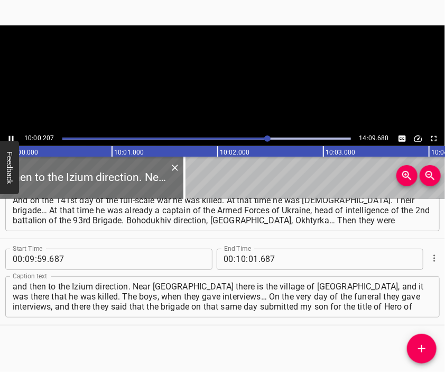
scroll to position [0, 63502]
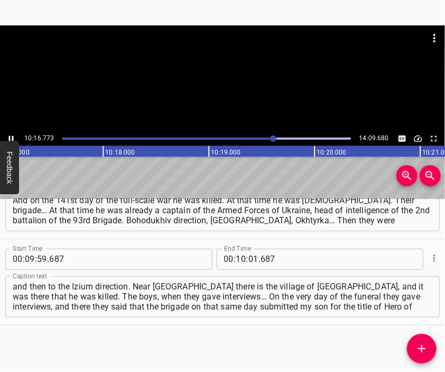
click at [242, 91] on div at bounding box center [222, 78] width 445 height 106
click at [249, 258] on input "number" at bounding box center [254, 259] width 10 height 21
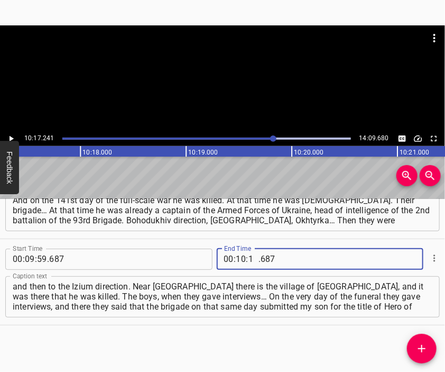
type input "17"
type input "241"
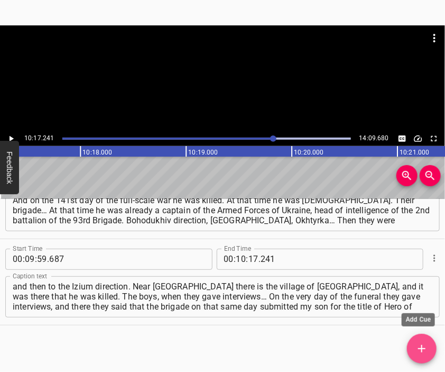
click at [417, 349] on icon "Add Cue" at bounding box center [422, 348] width 13 height 13
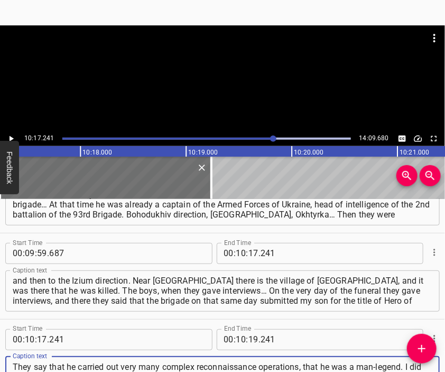
scroll to position [10, 0]
type textarea "They say that he carried out very many complex reconnaissance operations, that …"
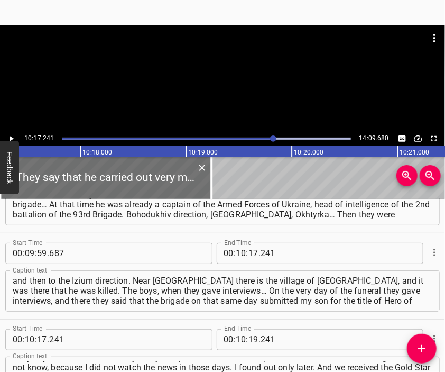
click at [171, 76] on div at bounding box center [222, 51] width 445 height 53
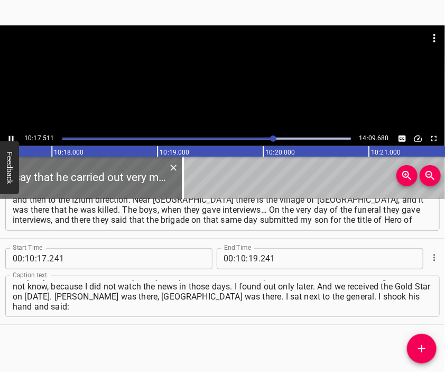
scroll to position [0, 65360]
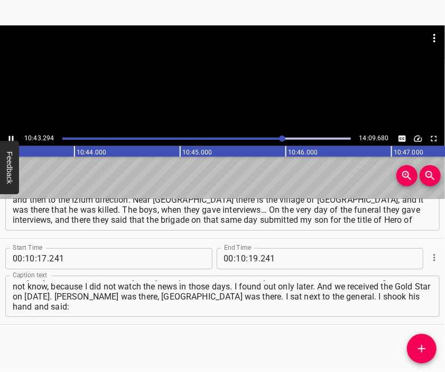
click at [230, 94] on div at bounding box center [222, 78] width 445 height 106
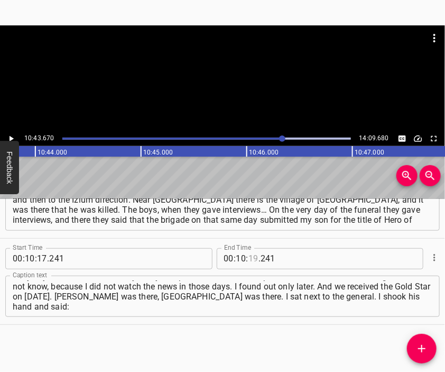
click at [249, 253] on input "number" at bounding box center [254, 258] width 10 height 21
type input "43"
type input "670"
click at [420, 341] on button "Add Cue" at bounding box center [422, 349] width 30 height 30
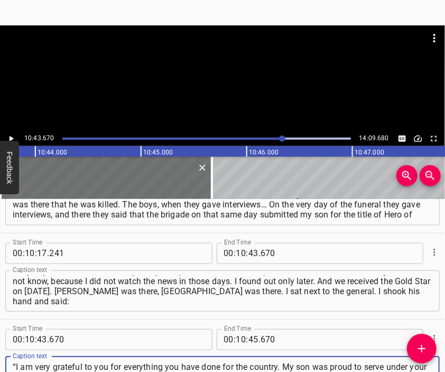
scroll to position [10, 0]
type textarea "“I am very grateful to you for everything you have done for the country. My son…"
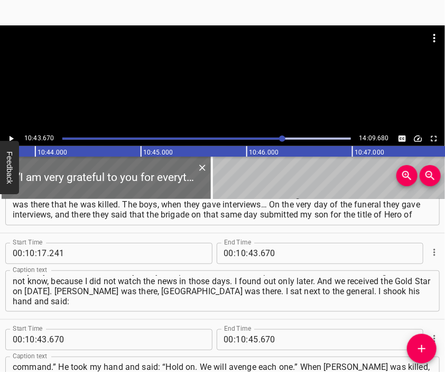
click at [226, 57] on div at bounding box center [222, 51] width 445 height 53
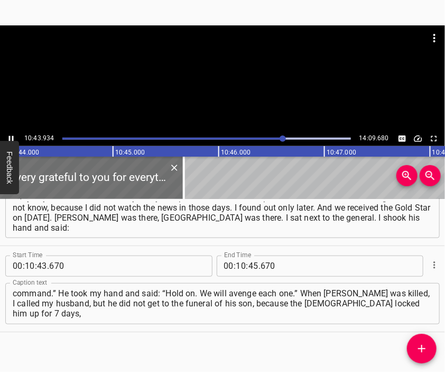
scroll to position [2549, 0]
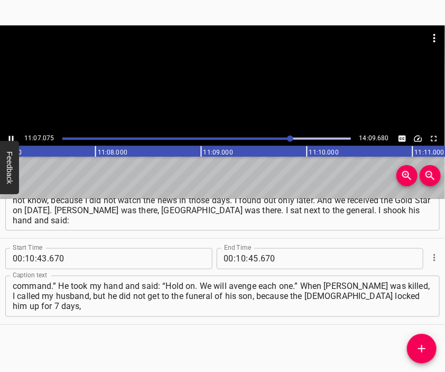
click at [221, 93] on div at bounding box center [222, 78] width 445 height 106
click at [239, 259] on input "number" at bounding box center [241, 258] width 10 height 21
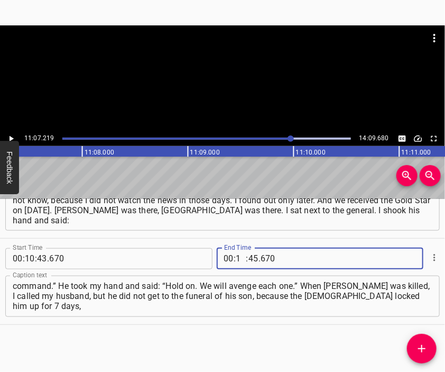
type input "11"
type input "07"
type input "219"
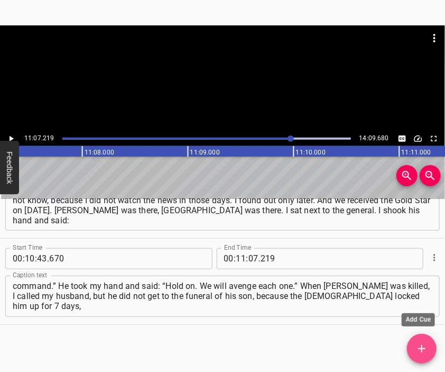
click at [423, 342] on icon "Add Cue" at bounding box center [422, 348] width 13 height 13
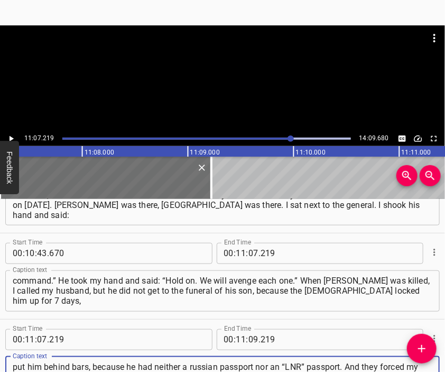
type textarea "put him behind bars, because he had neither a russian passport nor an “LNR” pas…"
click at [216, 75] on div at bounding box center [222, 51] width 445 height 53
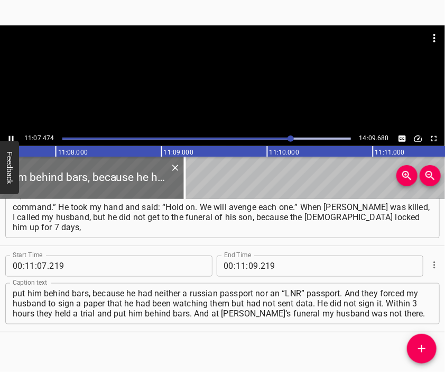
scroll to position [2636, 0]
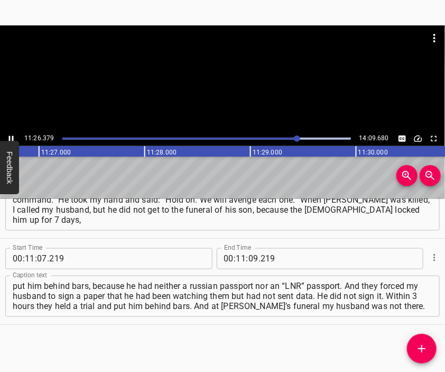
click at [202, 83] on div at bounding box center [222, 78] width 445 height 106
click at [249, 258] on input "number" at bounding box center [254, 258] width 10 height 21
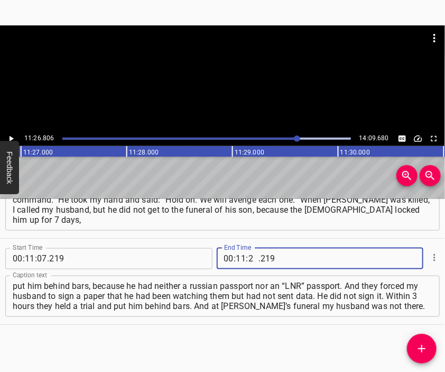
type input "26"
type input "806"
click at [422, 352] on icon "Add Cue" at bounding box center [421, 348] width 7 height 7
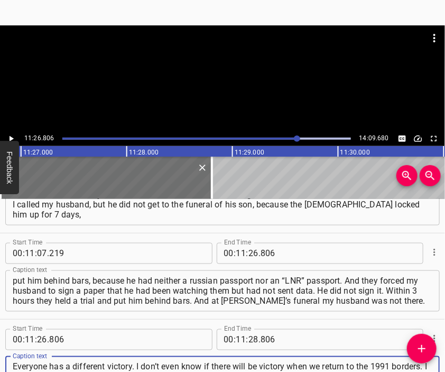
type textarea "Everyone has a different victory. I don’t even know if there will be victory wh…"
click at [164, 72] on div at bounding box center [222, 51] width 445 height 53
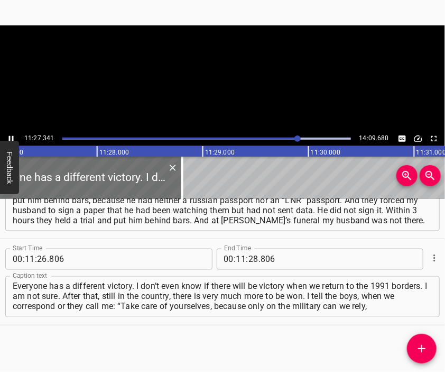
scroll to position [0, 72722]
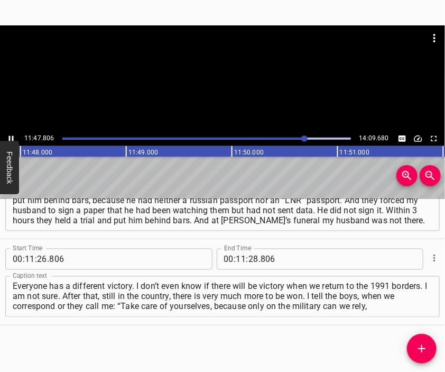
click at [235, 84] on div at bounding box center [222, 78] width 445 height 106
click at [249, 260] on input "number" at bounding box center [254, 259] width 10 height 21
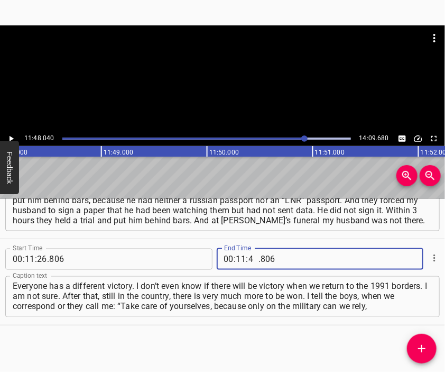
type input "48"
type input "040"
click at [415, 345] on span "Add Cue" at bounding box center [422, 348] width 30 height 13
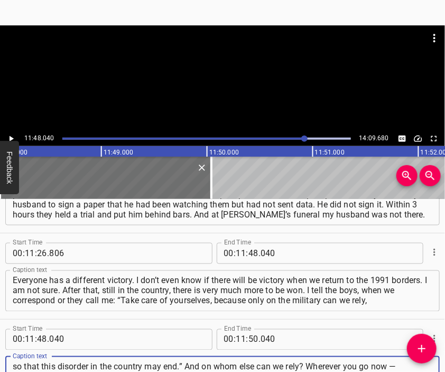
type textarea "so that this disorder in the country may end.” And on whom else can we rely? Wh…"
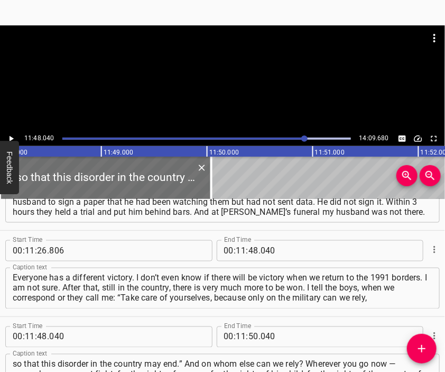
click at [207, 69] on div at bounding box center [222, 51] width 445 height 53
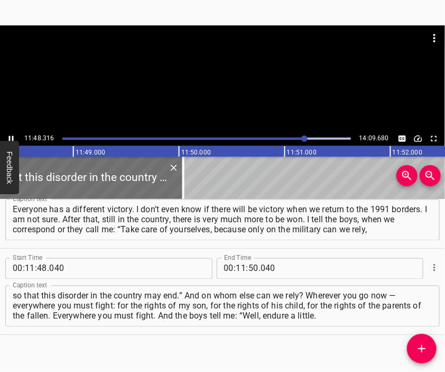
scroll to position [0, 74967]
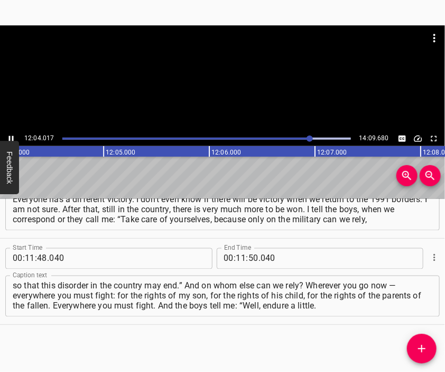
click at [231, 97] on div at bounding box center [222, 78] width 445 height 106
click at [236, 256] on input "number" at bounding box center [241, 258] width 10 height 21
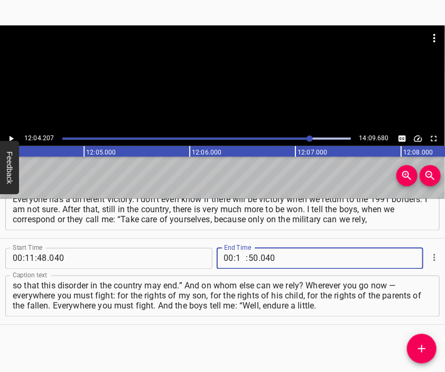
type input "12"
type input "04"
type input "207"
click at [418, 348] on icon "Add Cue" at bounding box center [422, 348] width 13 height 13
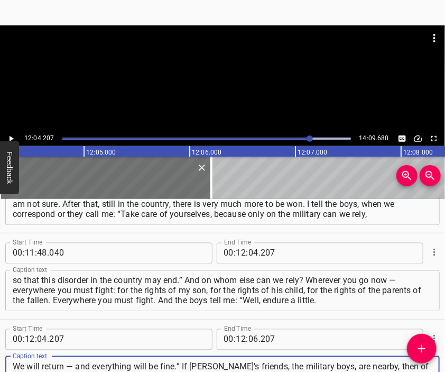
scroll to position [10, 0]
click at [184, 62] on div at bounding box center [222, 51] width 445 height 53
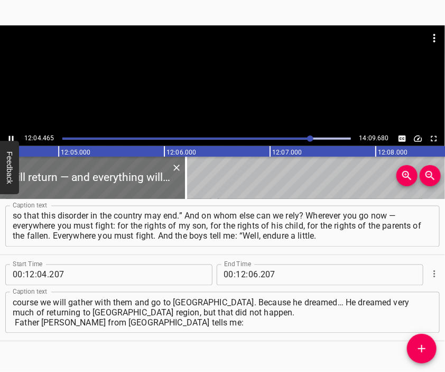
scroll to position [2894, 0]
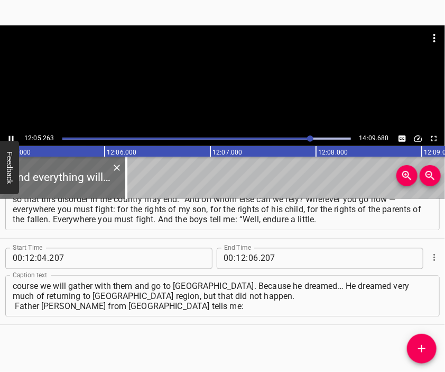
click at [203, 66] on div at bounding box center [222, 51] width 445 height 53
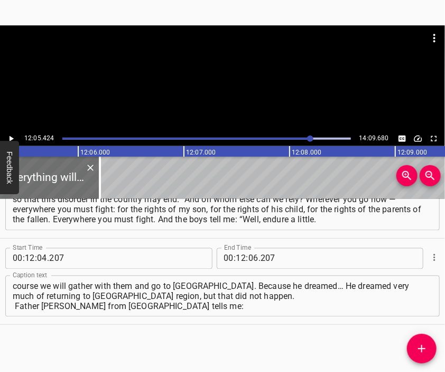
scroll to position [0, 76751]
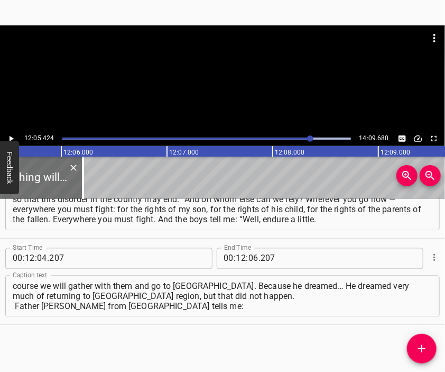
click at [14, 304] on textarea "We will return — and everything will be fine.” If [PERSON_NAME]’s friends, the …" at bounding box center [223, 296] width 420 height 30
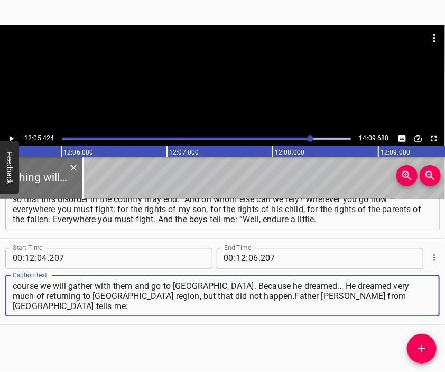
scroll to position [0, 0]
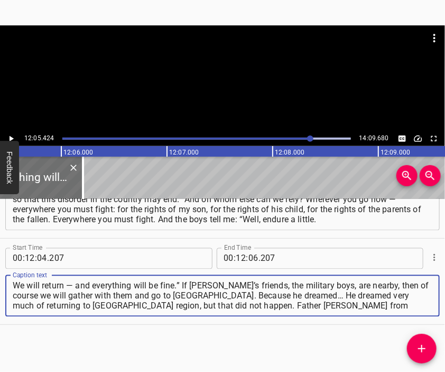
type textarea "We will return — and everything will be fine.” If [PERSON_NAME]’s friends, the …"
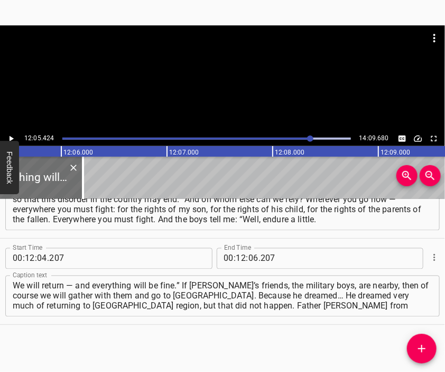
click at [182, 52] on div at bounding box center [222, 51] width 445 height 53
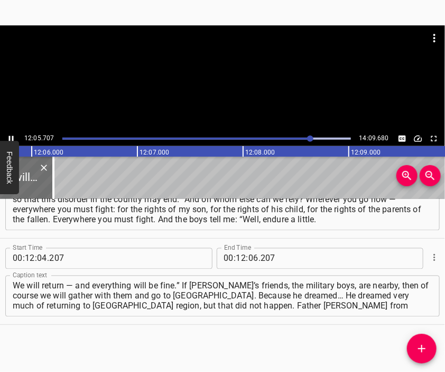
scroll to position [0, 76808]
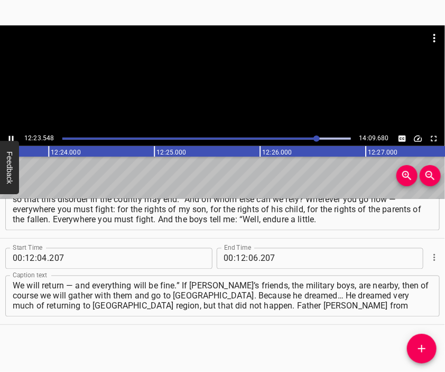
click at [221, 73] on div at bounding box center [222, 51] width 445 height 53
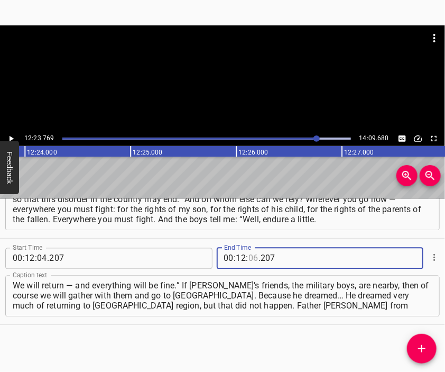
click at [249, 258] on input "number" at bounding box center [254, 258] width 10 height 21
type input "23"
type input "769"
click at [416, 346] on icon "Add Cue" at bounding box center [422, 348] width 13 height 13
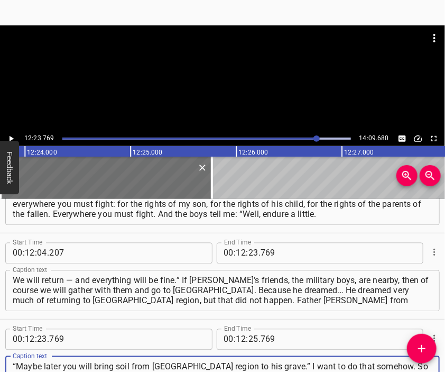
scroll to position [10, 0]
type textarea "“Maybe later you will bring soil from [GEOGRAPHIC_DATA] region to his grave.” I…"
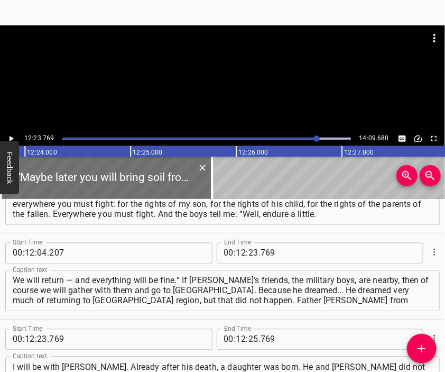
click at [236, 70] on div at bounding box center [222, 51] width 445 height 53
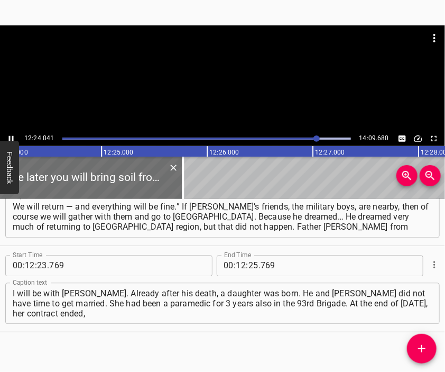
scroll to position [2980, 0]
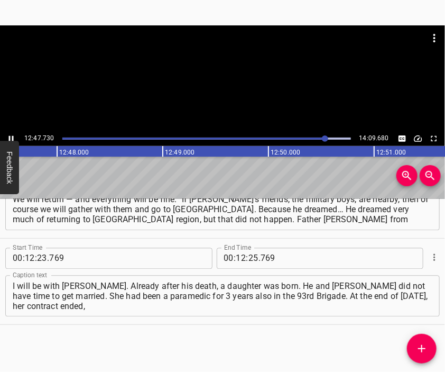
click at [222, 81] on div at bounding box center [222, 78] width 445 height 106
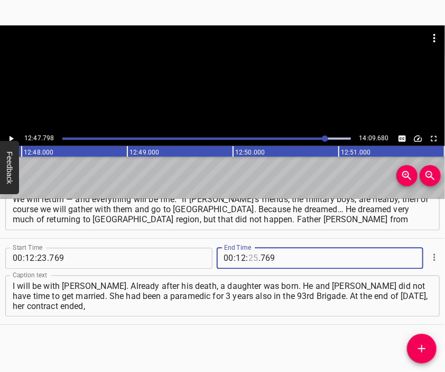
click at [250, 253] on input "number" at bounding box center [254, 258] width 10 height 21
type input "47"
type input "798"
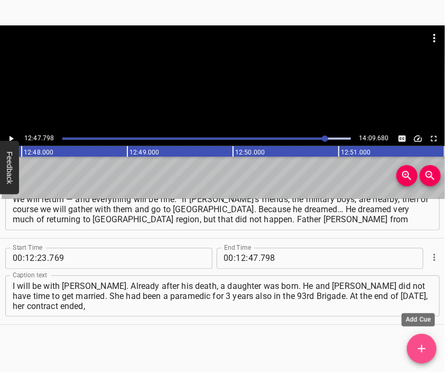
click at [415, 340] on button "Add Cue" at bounding box center [422, 349] width 30 height 30
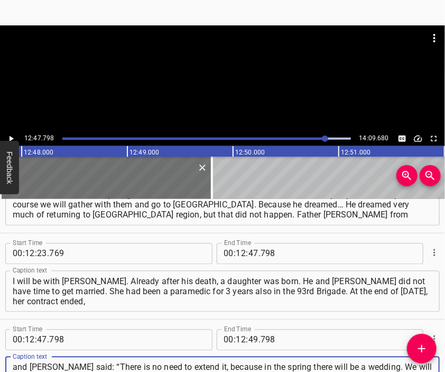
type textarea "and [PERSON_NAME] said: “There is no need to extend it, because in the spring t…"
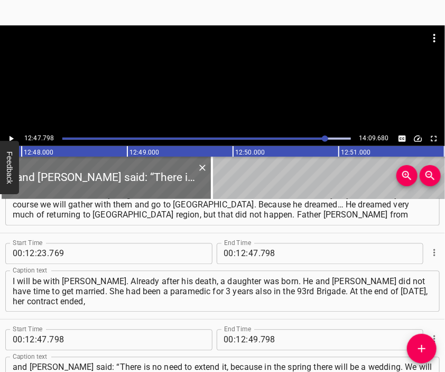
drag, startPoint x: 165, startPoint y: 25, endPoint x: 172, endPoint y: 50, distance: 26.3
click at [170, 45] on div "12:47.798 14:09.680 00:00.000 00:01.000 00:02.000 00:03.000 00:04.000 00:05.000…" at bounding box center [222, 186] width 445 height 372
click at [199, 114] on div at bounding box center [222, 78] width 445 height 106
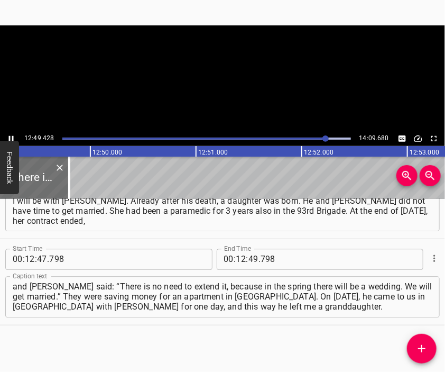
scroll to position [0, 81406]
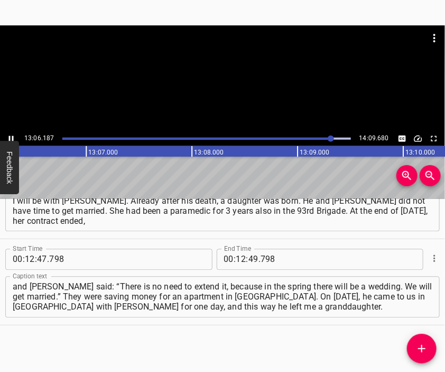
click at [223, 96] on div at bounding box center [222, 78] width 445 height 106
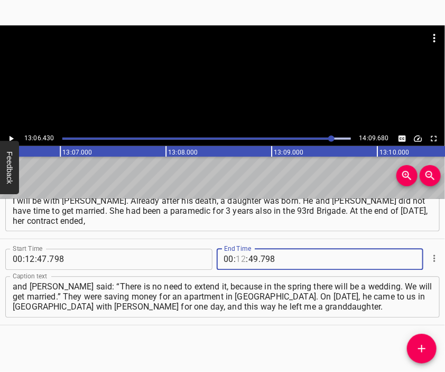
click at [236, 256] on input "number" at bounding box center [241, 259] width 10 height 21
type input "13"
type input "06"
type input "430"
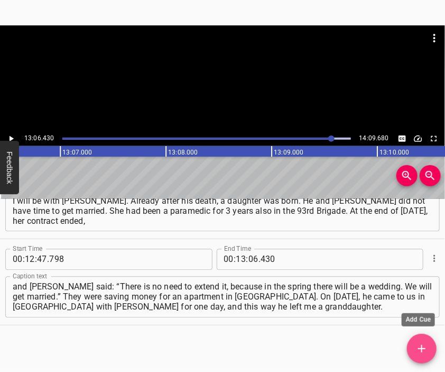
click at [417, 348] on icon "Add Cue" at bounding box center [422, 348] width 13 height 13
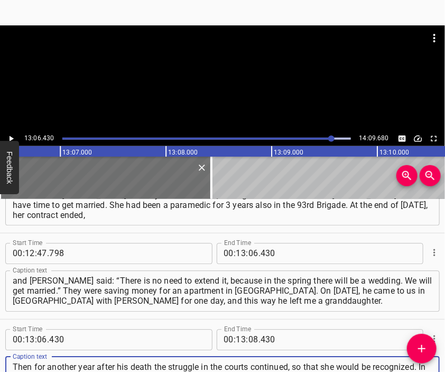
type textarea "Then for another year after his death the struggle in the courts continued, so …"
click at [231, 88] on div at bounding box center [222, 78] width 445 height 106
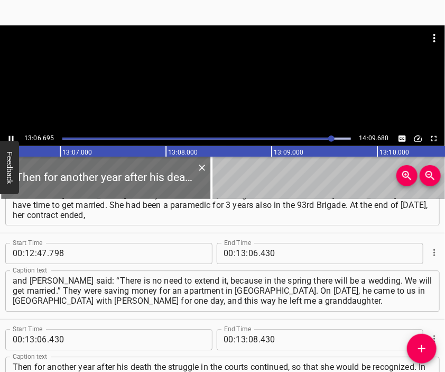
scroll to position [0, 83234]
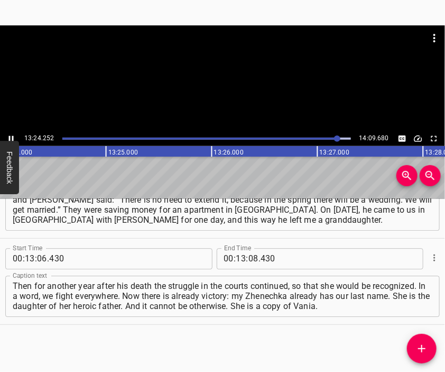
click at [220, 77] on div at bounding box center [222, 51] width 445 height 53
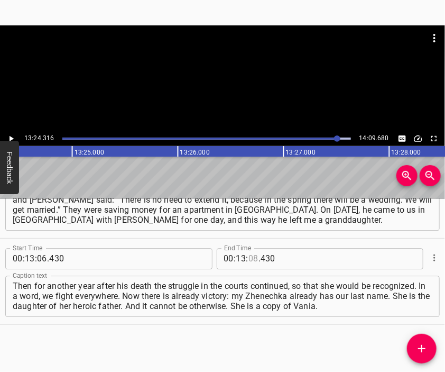
click at [250, 257] on input "number" at bounding box center [254, 258] width 10 height 21
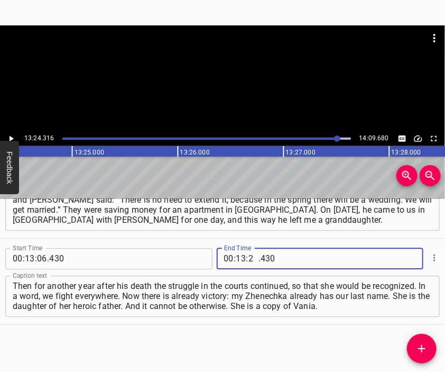
type input "24"
type input "316"
click at [422, 342] on icon "Add Cue" at bounding box center [422, 348] width 13 height 13
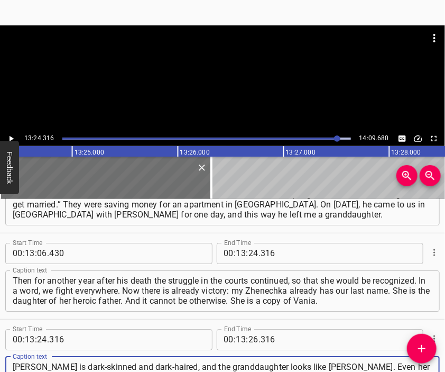
type textarea "[PERSON_NAME] is dark-skinned and dark-haired, and the granddaughter looks like…"
click at [235, 79] on div at bounding box center [222, 78] width 445 height 106
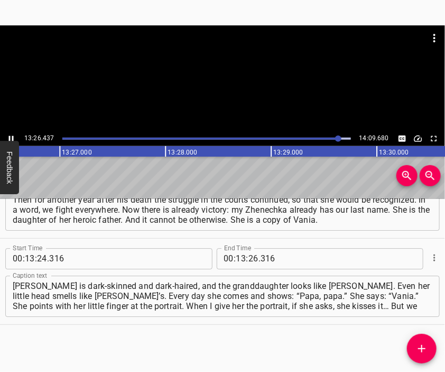
scroll to position [0, 85349]
click at [259, 90] on div at bounding box center [222, 78] width 445 height 106
click at [250, 258] on input "number" at bounding box center [254, 258] width 10 height 21
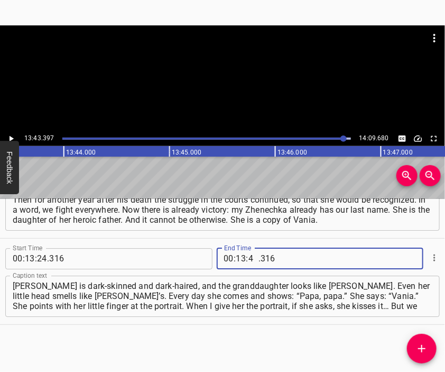
type input "43"
type input "397"
click at [421, 347] on icon "Add Cue" at bounding box center [422, 348] width 13 height 13
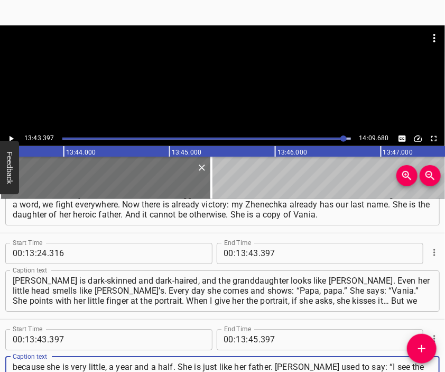
type textarea "because she is very little, a year and a half. She is just like her father. [PE…"
click at [220, 80] on div at bounding box center [222, 78] width 445 height 106
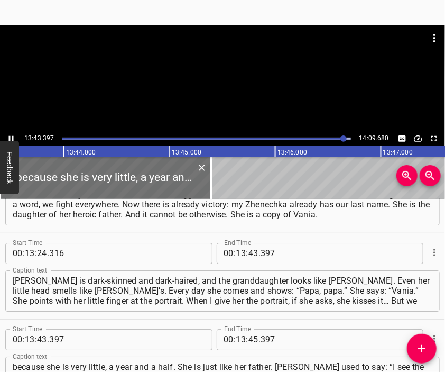
scroll to position [3325, 0]
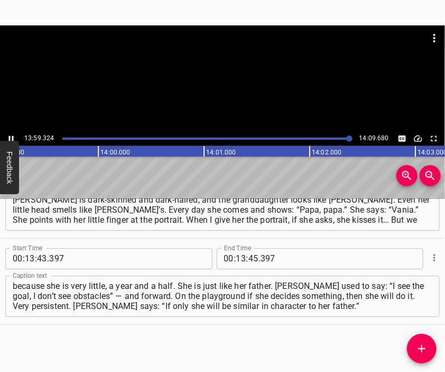
click at [235, 93] on div at bounding box center [222, 78] width 445 height 106
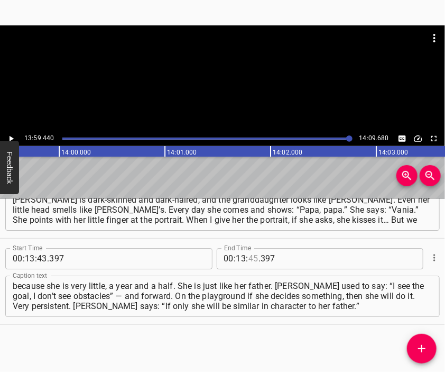
click at [249, 259] on input "number" at bounding box center [254, 258] width 10 height 21
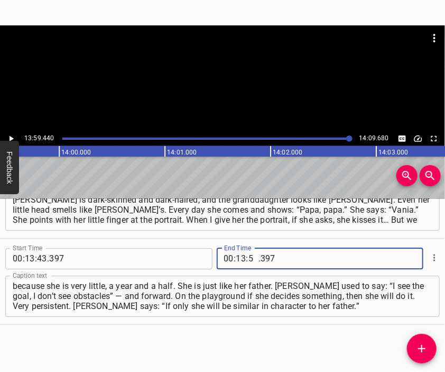
type input "59"
type input "670"
click at [344, 306] on textarea "because she is very little, a year and a half. She is just like her father. [PE…" at bounding box center [223, 296] width 420 height 30
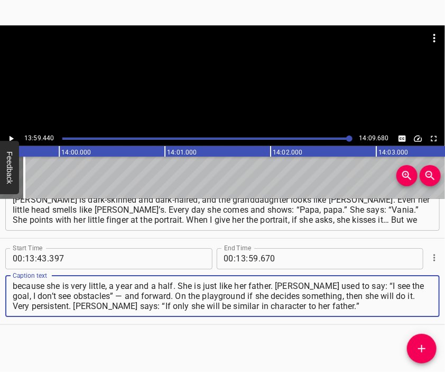
click at [240, 77] on div at bounding box center [222, 51] width 445 height 53
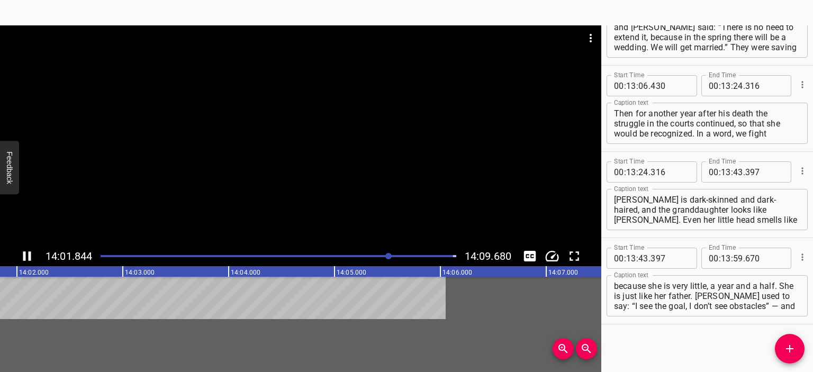
scroll to position [3171, 0]
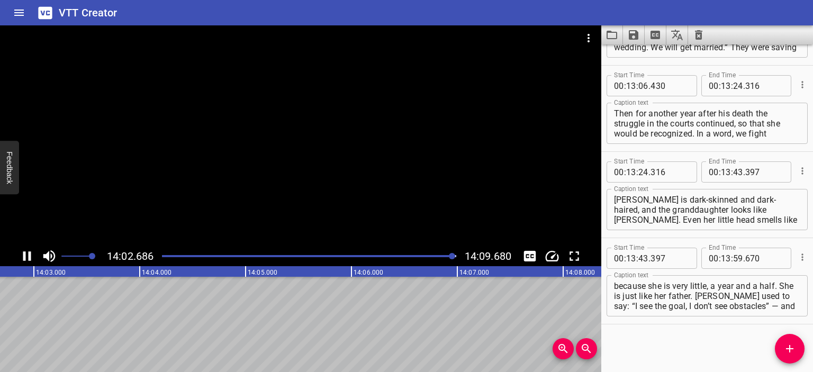
click at [635, 34] on icon "Save captions to file" at bounding box center [633, 35] width 10 height 10
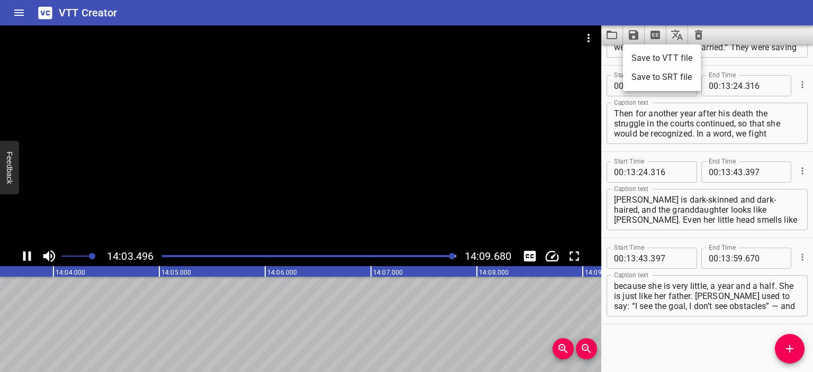
click at [647, 59] on li "Save to VTT file" at bounding box center [662, 58] width 78 height 19
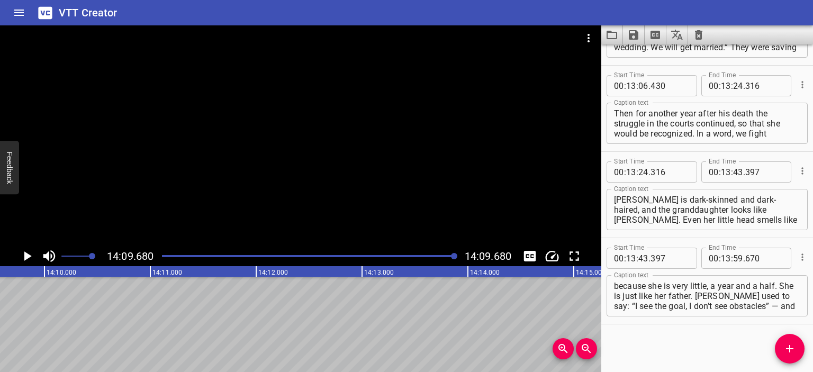
scroll to position [0, 89897]
click at [586, 35] on icon "Video Options" at bounding box center [588, 38] width 13 height 13
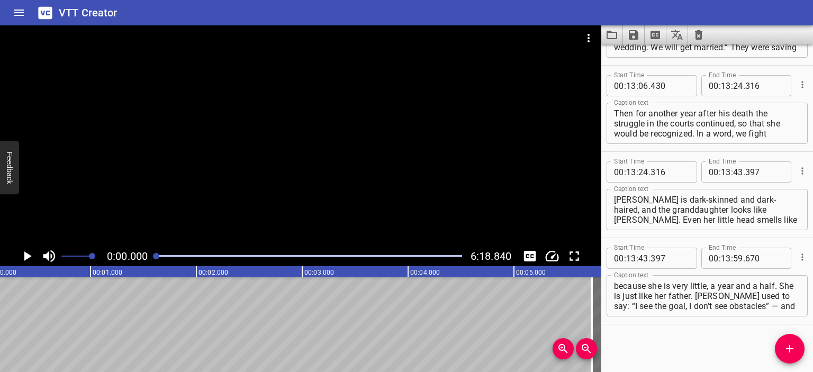
scroll to position [0, 0]
click at [27, 253] on icon "Play/Pause" at bounding box center [27, 256] width 7 height 10
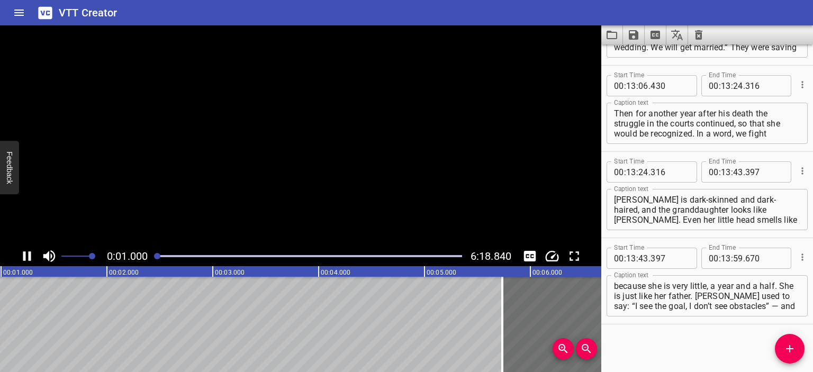
click at [697, 31] on icon "Clear captions" at bounding box center [698, 35] width 7 height 10
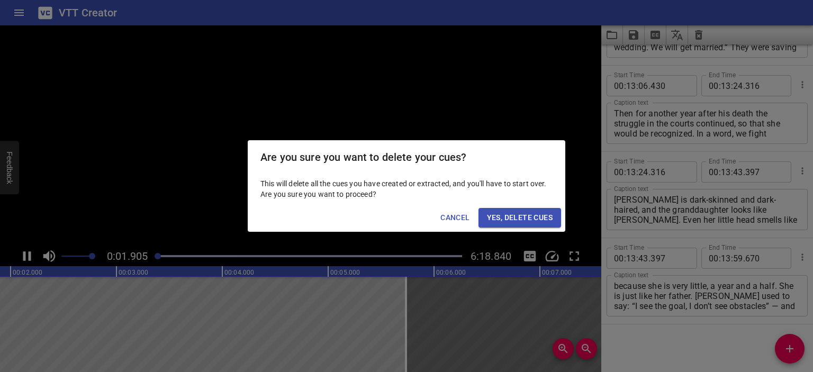
click at [510, 215] on span "Yes, Delete Cues" at bounding box center [520, 217] width 66 height 13
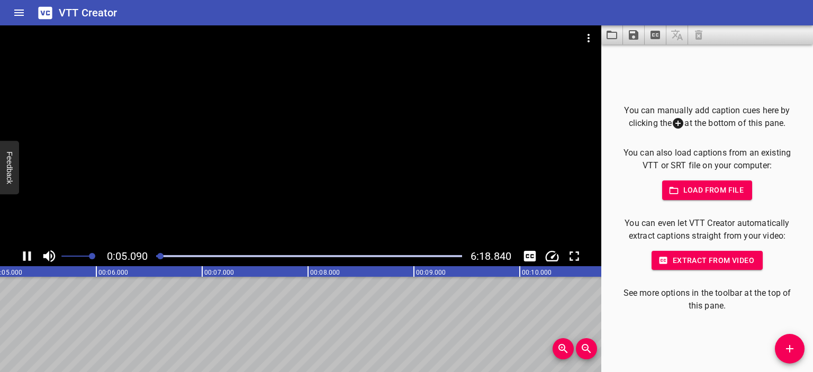
click at [335, 152] on div at bounding box center [300, 135] width 601 height 221
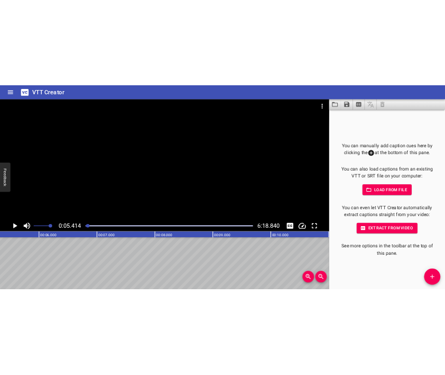
scroll to position [0, 572]
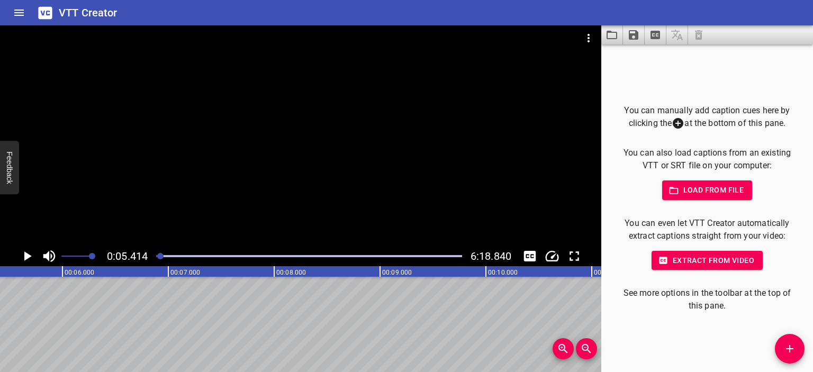
click at [782, 349] on span "Add Cue" at bounding box center [789, 348] width 30 height 13
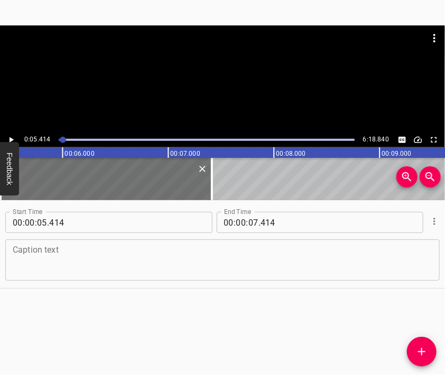
drag, startPoint x: 214, startPoint y: 256, endPoint x: 212, endPoint y: 245, distance: 10.8
click at [214, 256] on textarea at bounding box center [223, 260] width 420 height 30
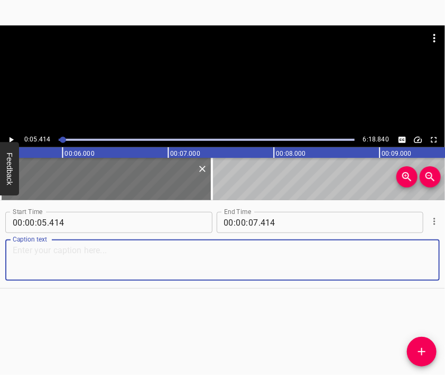
paste textarea "I was not prepared. I just went to bed and woke up around 4 a.m., because my pa…"
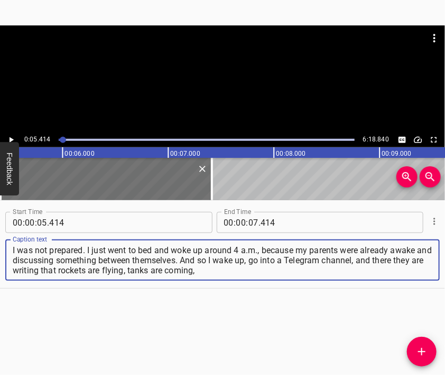
type textarea "I was not prepared. I just went to bed and woke up around 4 a.m., because my pa…"
click at [207, 89] on div at bounding box center [222, 78] width 445 height 107
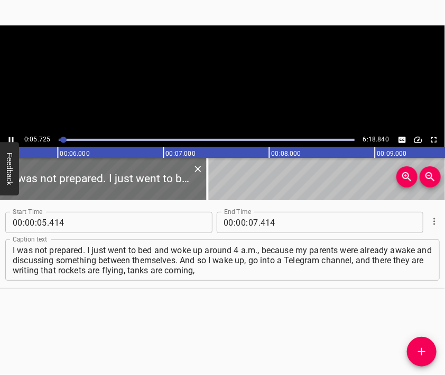
scroll to position [0, 605]
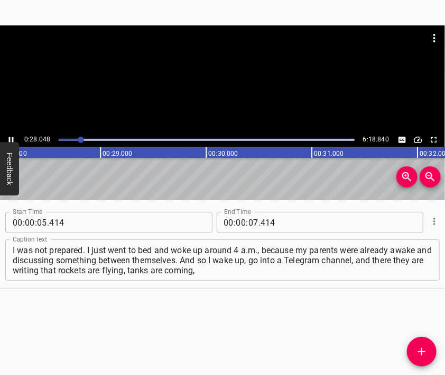
click at [225, 95] on div at bounding box center [222, 78] width 445 height 107
click at [252, 218] on input "number" at bounding box center [254, 222] width 10 height 21
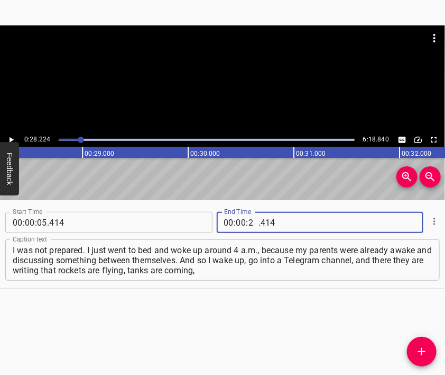
type input "28"
type input "224"
click at [416, 345] on icon "Add Cue" at bounding box center [422, 351] width 13 height 13
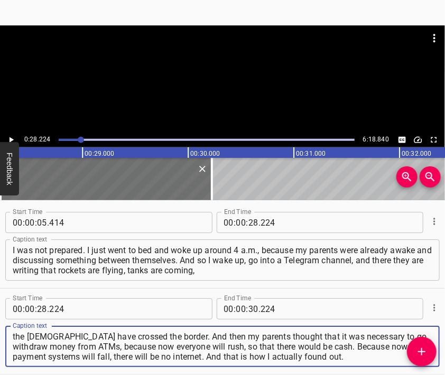
type textarea "the [DEMOGRAPHIC_DATA] have crossed the border. And then my parents thought tha…"
click at [234, 90] on div at bounding box center [222, 78] width 445 height 107
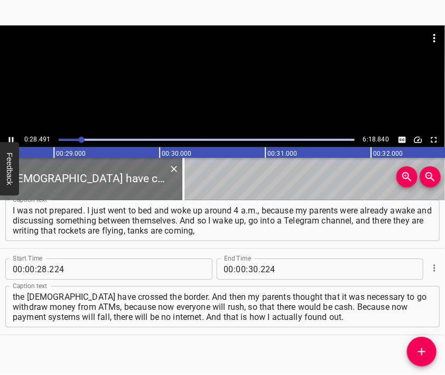
scroll to position [47, 0]
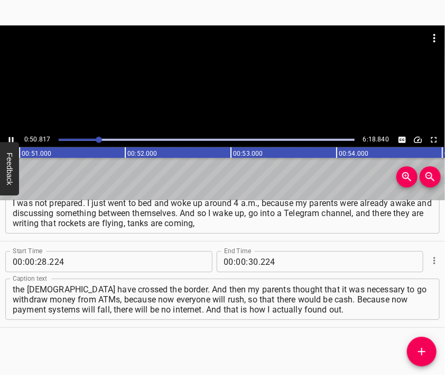
click at [223, 99] on div at bounding box center [222, 78] width 445 height 107
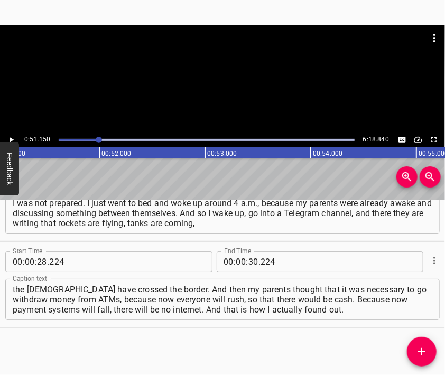
scroll to position [0, 5411]
click at [250, 262] on input "number" at bounding box center [254, 261] width 10 height 21
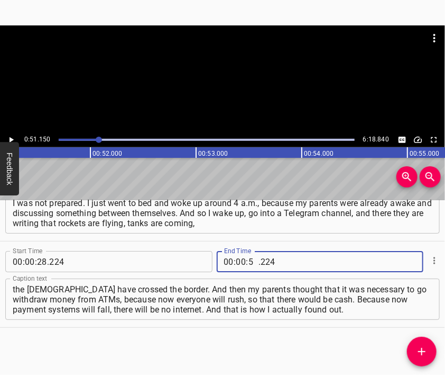
type input "51"
type input "150"
click at [417, 351] on icon "Add Cue" at bounding box center [422, 351] width 13 height 13
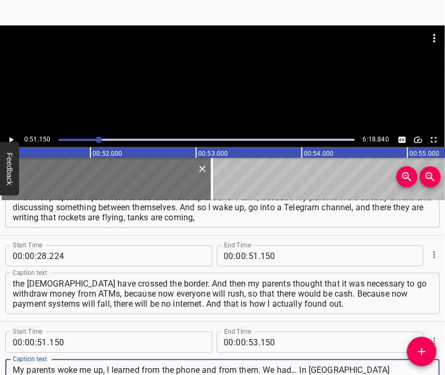
type textarea "My parents woke me up, I learned from the phone and from them. We had… In [GEOG…"
click at [209, 65] on div at bounding box center [222, 51] width 445 height 53
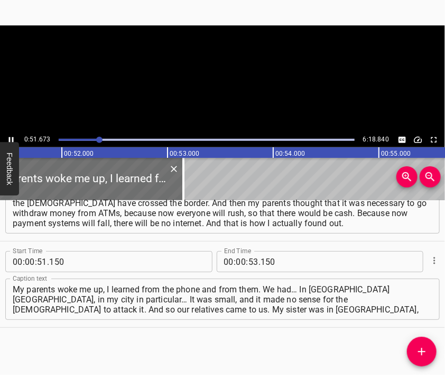
scroll to position [0, 5467]
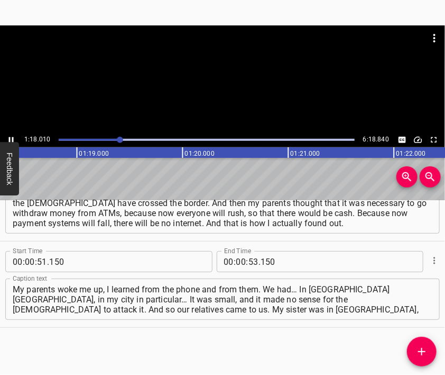
click at [233, 95] on div at bounding box center [222, 78] width 445 height 107
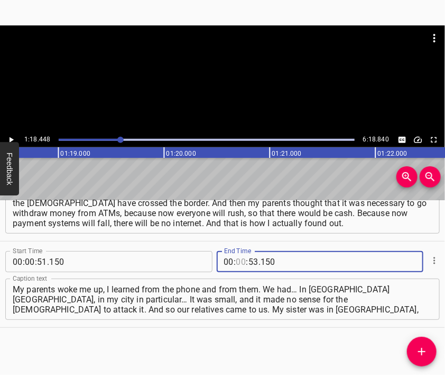
click at [239, 262] on input "number" at bounding box center [241, 261] width 10 height 21
type input "01"
type input "18"
type input "448"
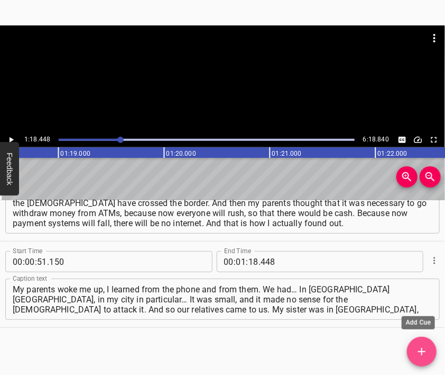
click at [424, 349] on icon "Add Cue" at bounding box center [422, 351] width 13 height 13
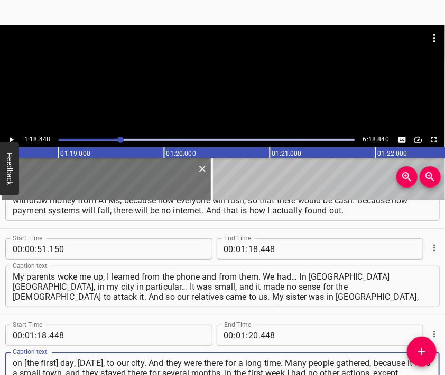
type textarea "on [the first] day, [DATE], to our city. And they were there for a long time. M…"
click at [252, 65] on div at bounding box center [222, 51] width 445 height 53
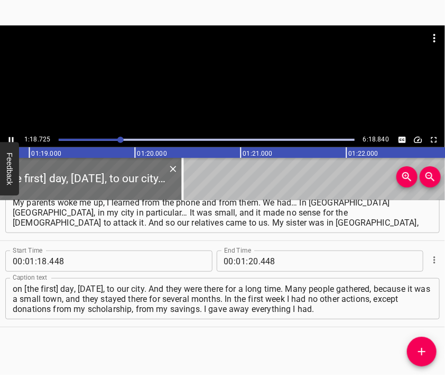
scroll to position [0, 8356]
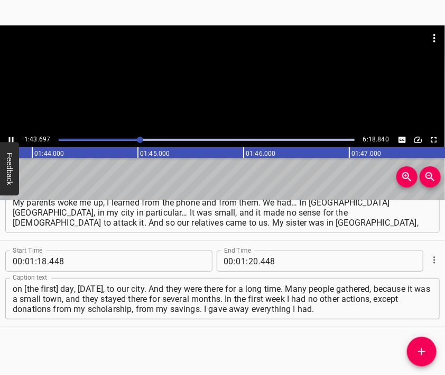
click at [235, 89] on div at bounding box center [222, 78] width 445 height 107
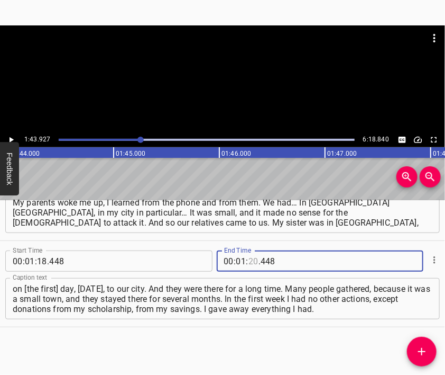
click at [250, 262] on input "number" at bounding box center [254, 260] width 10 height 21
type input "43"
type input "927"
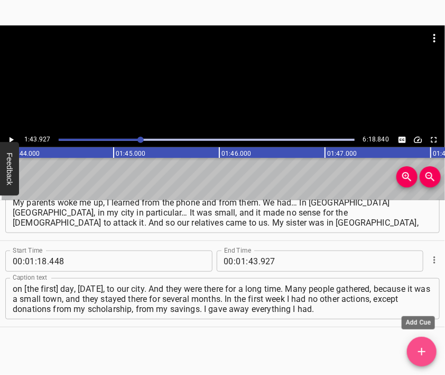
click at [417, 354] on icon "Add Cue" at bounding box center [422, 351] width 13 height 13
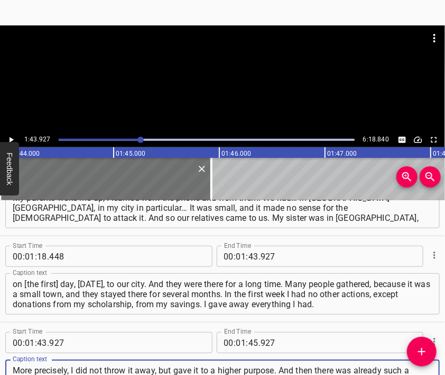
type textarea "More precisely, I did not throw it away, but gave it to a higher purpose. And t…"
click at [239, 90] on div at bounding box center [222, 78] width 445 height 107
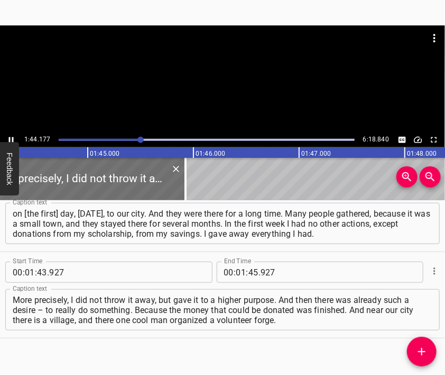
scroll to position [0, 11022]
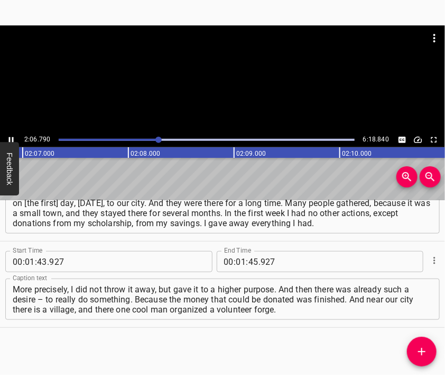
click at [226, 95] on div at bounding box center [222, 78] width 445 height 107
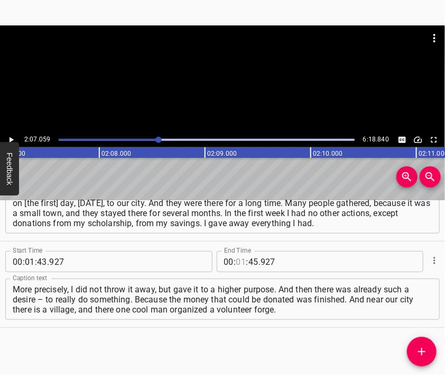
click at [236, 262] on input "number" at bounding box center [241, 261] width 10 height 21
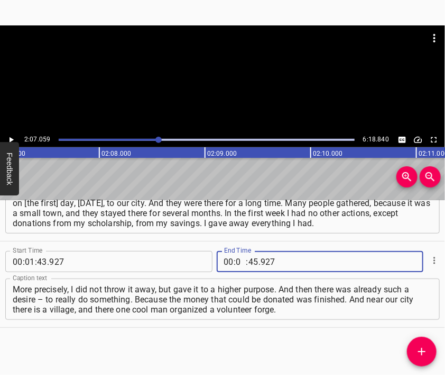
type input "02"
type input "90"
type input "7059"
click at [249, 265] on input "number" at bounding box center [254, 261] width 10 height 21
type input "07"
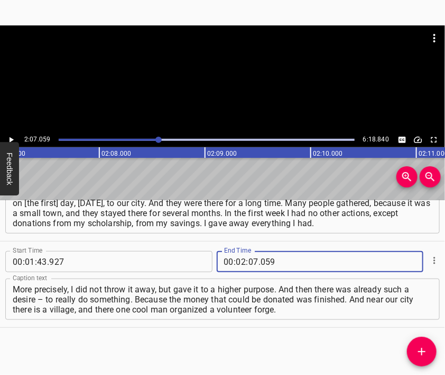
type input "059"
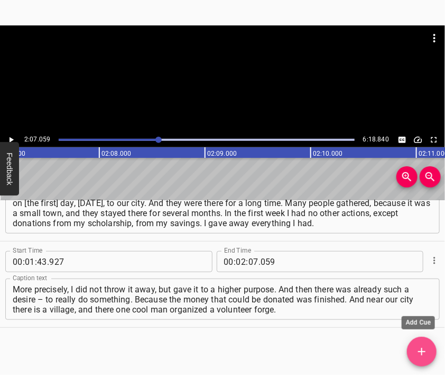
click at [431, 351] on span "Add Cue" at bounding box center [422, 351] width 30 height 13
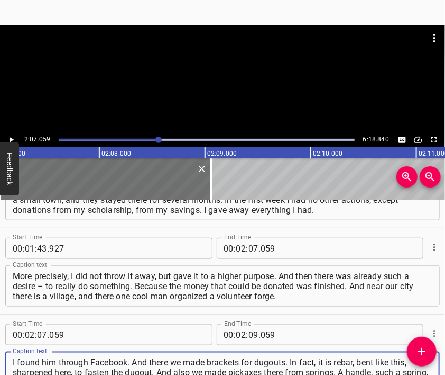
type textarea "I found him through Facebook. And there we made brackets for dugouts. In fact, …"
click at [229, 74] on div at bounding box center [222, 51] width 445 height 53
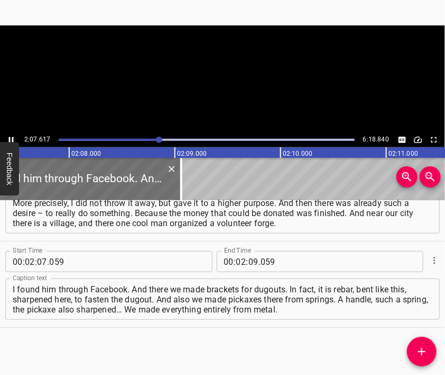
scroll to position [0, 13501]
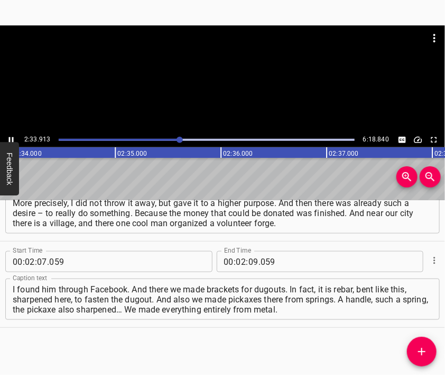
click at [248, 108] on div at bounding box center [222, 78] width 445 height 107
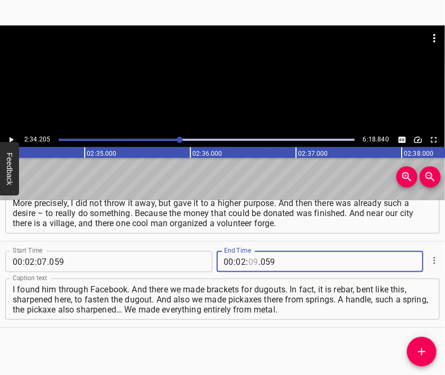
click at [250, 264] on input "number" at bounding box center [254, 261] width 10 height 21
type input "34"
type input "205"
click at [421, 346] on icon "Add Cue" at bounding box center [422, 351] width 13 height 13
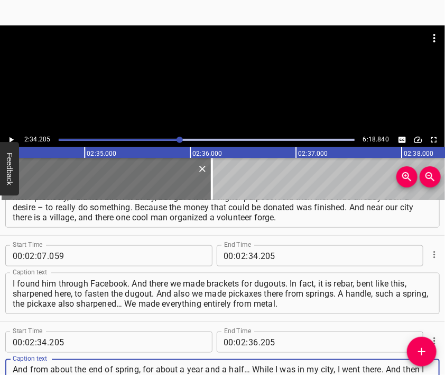
type textarea "And from about the end of spring, for about a year and a half… While I was in m…"
click at [205, 84] on div at bounding box center [222, 78] width 445 height 107
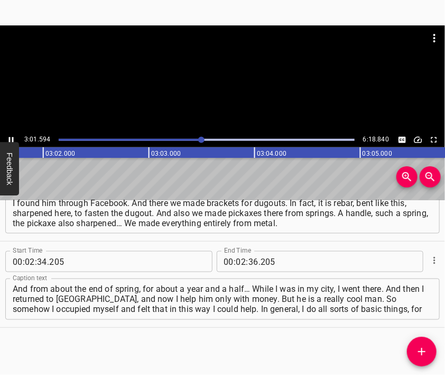
scroll to position [0, 19241]
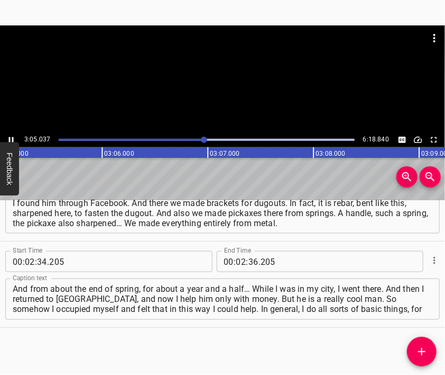
click at [239, 93] on div at bounding box center [222, 78] width 445 height 107
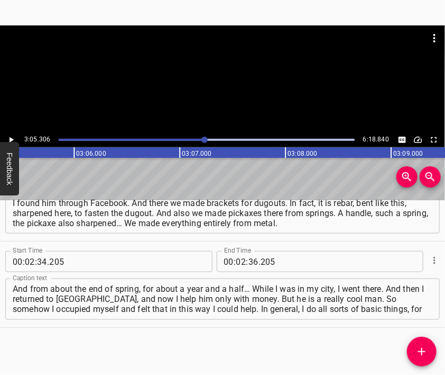
scroll to position [0, 19606]
click at [239, 263] on input "number" at bounding box center [241, 261] width 10 height 21
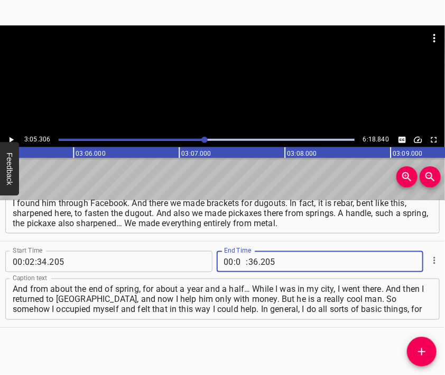
type input "03"
type input "05"
type input "306"
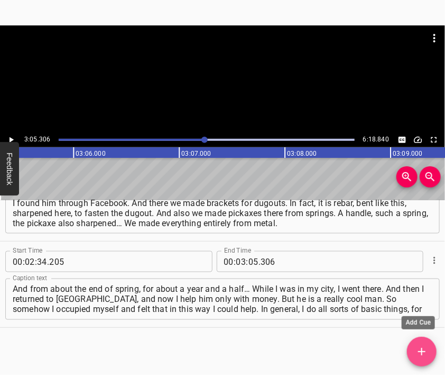
click at [419, 340] on button "Add Cue" at bounding box center [422, 351] width 30 height 30
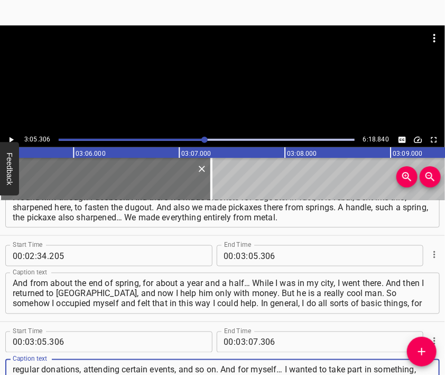
type textarea "regular donations, attending certain events, and so on. And for myself… I wante…"
click at [239, 97] on div at bounding box center [222, 78] width 445 height 107
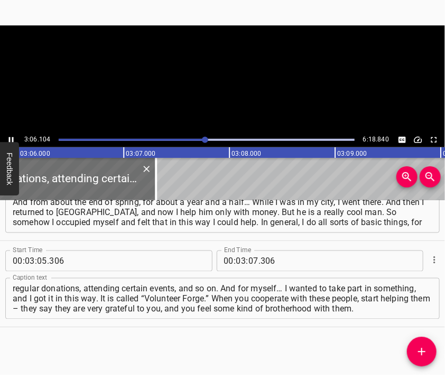
scroll to position [0, 19690]
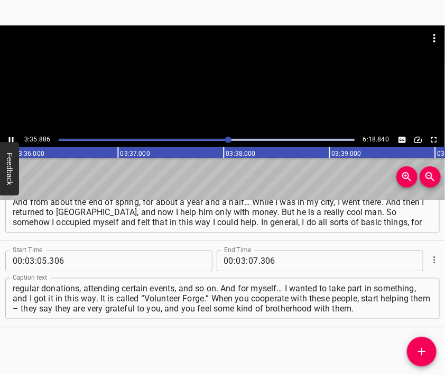
click at [231, 89] on div at bounding box center [222, 78] width 445 height 107
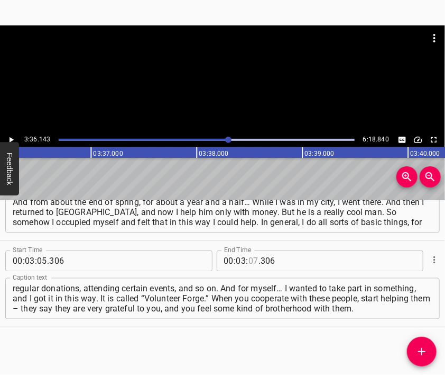
click at [251, 261] on input "number" at bounding box center [254, 260] width 10 height 21
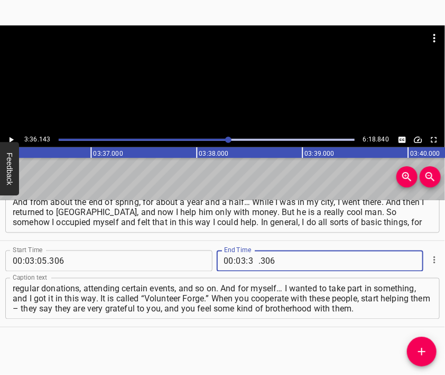
type input "36"
type input "143"
click at [419, 342] on button "Add Cue" at bounding box center [422, 351] width 30 height 30
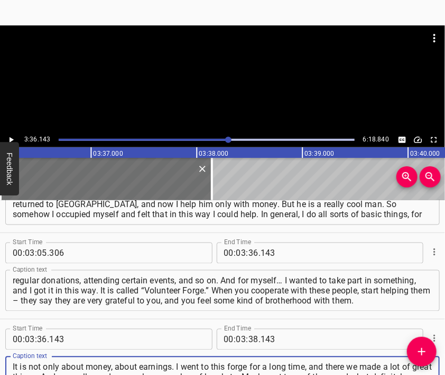
type textarea "It is not only about money, about earnings. I went to this forge for a long tim…"
click at [185, 94] on div at bounding box center [222, 78] width 445 height 107
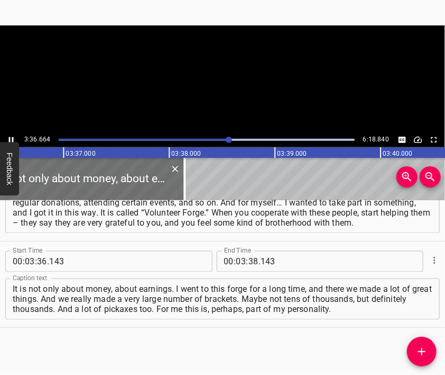
scroll to position [0, 22923]
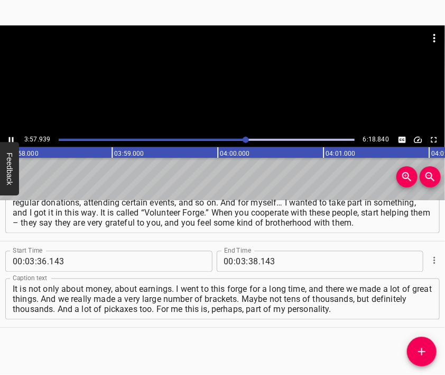
click at [217, 95] on div at bounding box center [222, 78] width 445 height 107
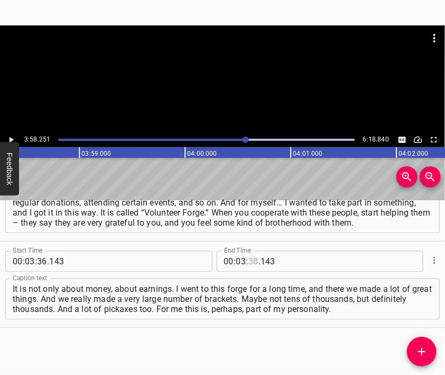
click at [250, 259] on input "number" at bounding box center [254, 261] width 10 height 21
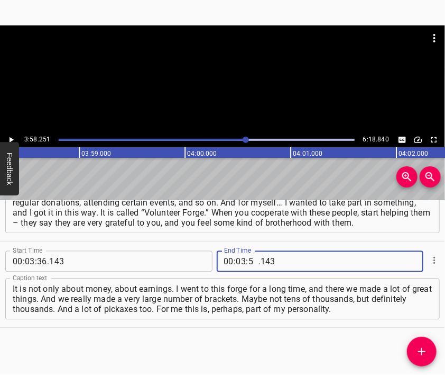
type input "58"
type input "251"
click at [419, 351] on icon "Add Cue" at bounding box center [421, 351] width 7 height 7
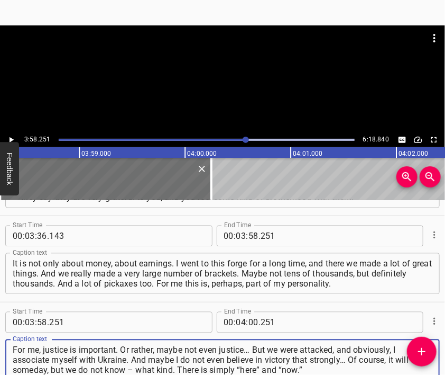
type textarea "For me, justice is important. Or rather, maybe not even justice… But we were at…"
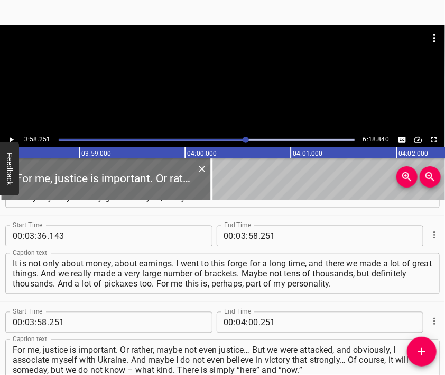
click at [213, 52] on div at bounding box center [222, 51] width 445 height 53
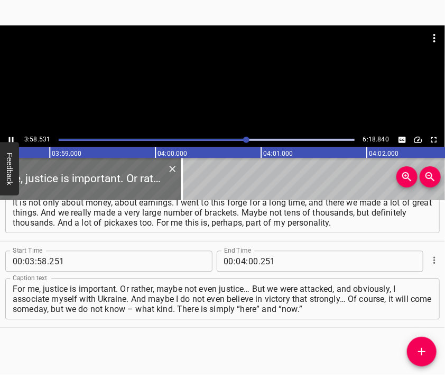
scroll to position [0, 25264]
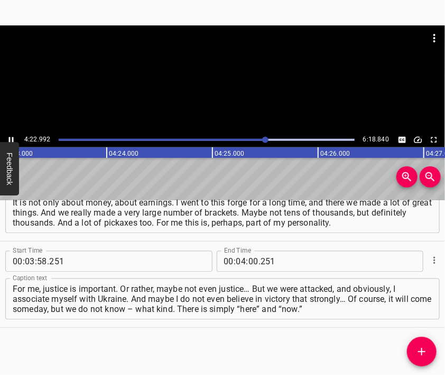
click at [205, 88] on div at bounding box center [222, 78] width 445 height 107
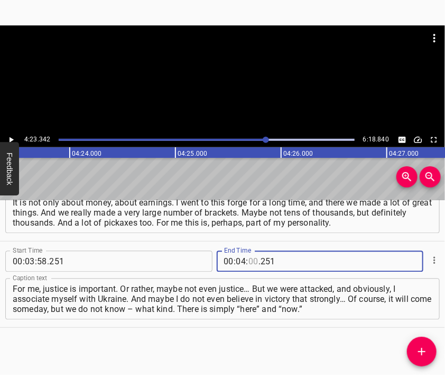
click at [249, 261] on input "number" at bounding box center [254, 261] width 10 height 21
type input "23"
type input "342"
click at [423, 353] on icon "Add Cue" at bounding box center [422, 351] width 13 height 13
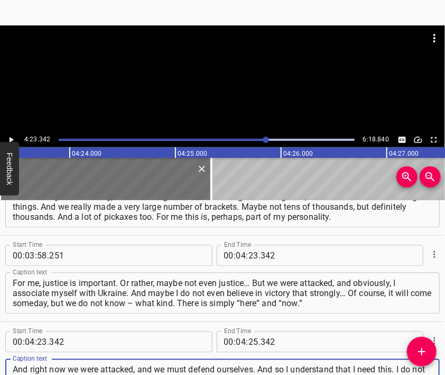
type textarea "And right now we were attacked, and we must defend ourselves. And so I understa…"
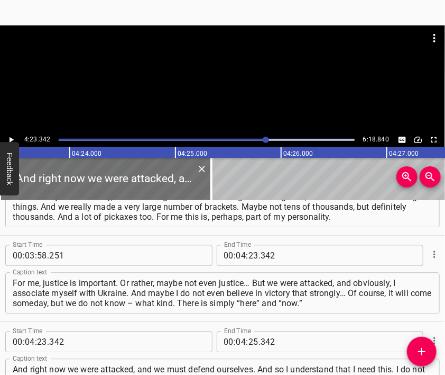
click at [208, 77] on div at bounding box center [222, 51] width 445 height 53
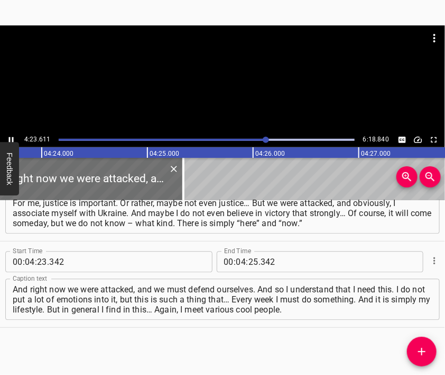
scroll to position [0, 27917]
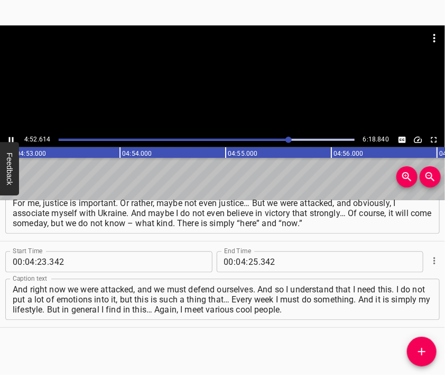
click at [223, 101] on div at bounding box center [222, 78] width 445 height 107
click at [250, 263] on input "number" at bounding box center [254, 261] width 10 height 21
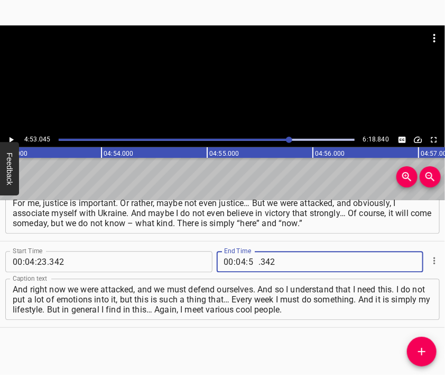
type input "53"
type input "045"
click at [421, 345] on icon "Add Cue" at bounding box center [422, 351] width 13 height 13
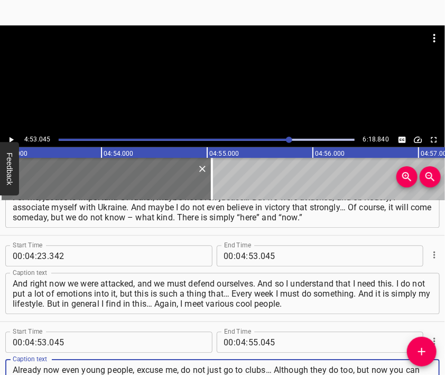
type textarea "Already now even young people, excuse me, do not just go to clubs… Although the…"
click at [209, 82] on div at bounding box center [222, 78] width 445 height 107
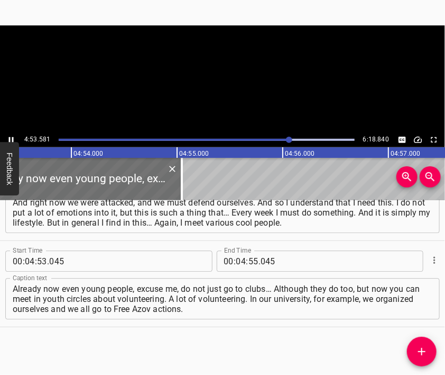
scroll to position [0, 31061]
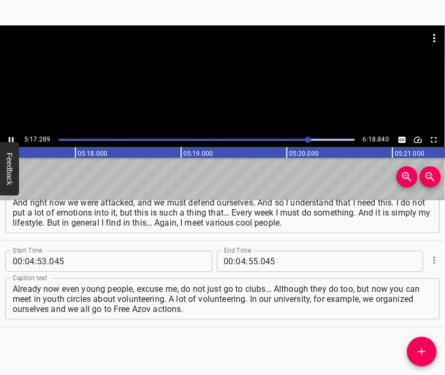
click at [222, 88] on div at bounding box center [222, 78] width 445 height 107
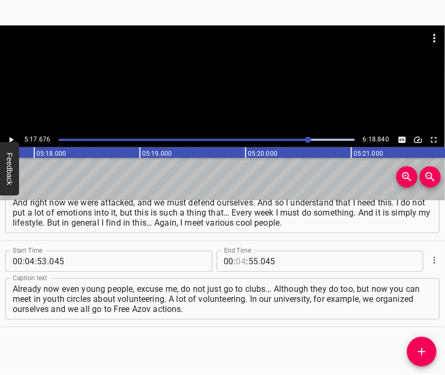
click at [236, 259] on input "number" at bounding box center [241, 260] width 10 height 21
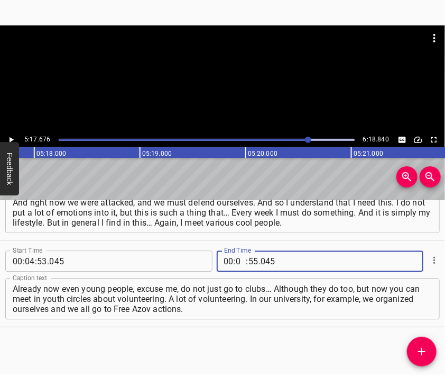
type input "05"
type input "17"
type input "676"
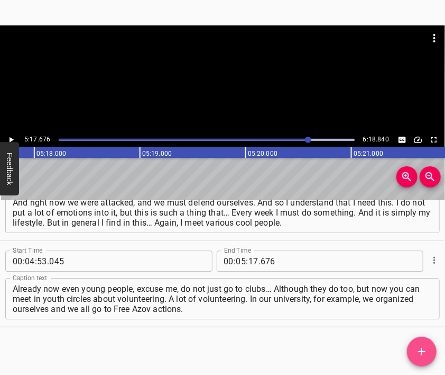
click at [421, 350] on icon "Add Cue" at bounding box center [422, 351] width 13 height 13
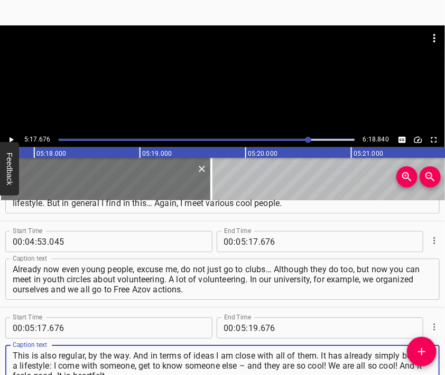
type textarea "This is also regular, by the way. And in terms of ideas I am close with all of …"
click at [189, 69] on div at bounding box center [222, 51] width 445 height 53
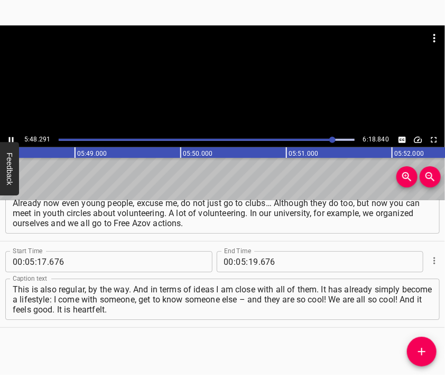
scroll to position [0, 36878]
click at [223, 77] on div at bounding box center [222, 51] width 445 height 53
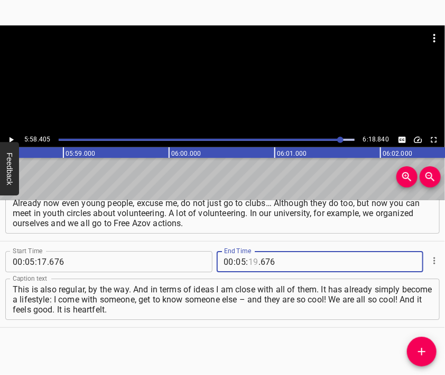
click at [250, 260] on input "number" at bounding box center [254, 261] width 10 height 21
type input "58"
type input "405"
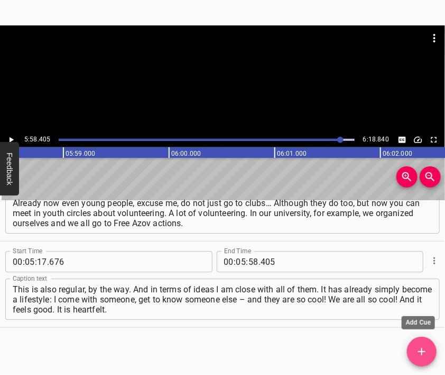
click at [426, 353] on icon "Add Cue" at bounding box center [422, 351] width 13 height 13
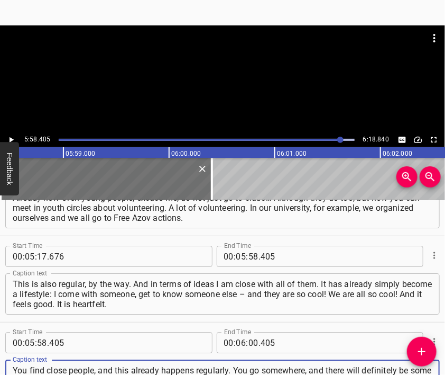
type textarea "You find close people, and this already happens regularly. You go somewhere, an…"
click at [214, 72] on div at bounding box center [222, 51] width 445 height 53
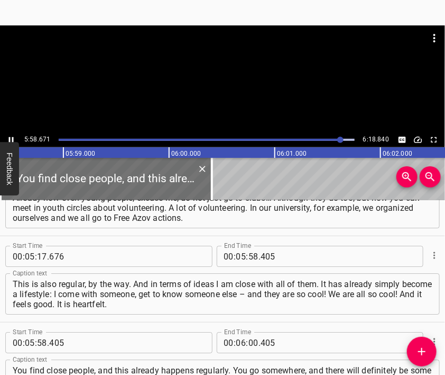
scroll to position [1082, 0]
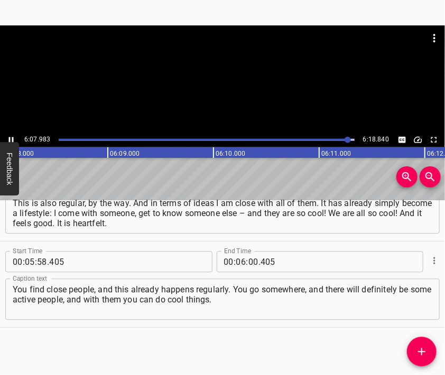
click at [222, 95] on div at bounding box center [222, 78] width 445 height 107
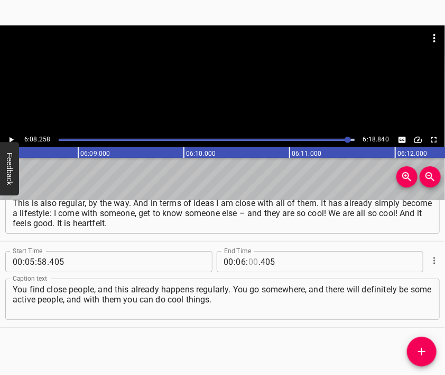
click at [249, 260] on input "number" at bounding box center [254, 261] width 10 height 21
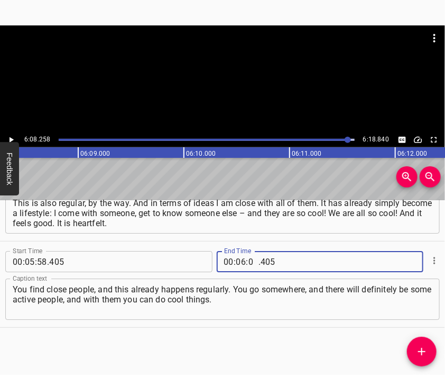
type input "08"
type input "800"
click at [278, 292] on textarea "You find close people, and this already happens regularly. You go somewhere, an…" at bounding box center [223, 299] width 420 height 30
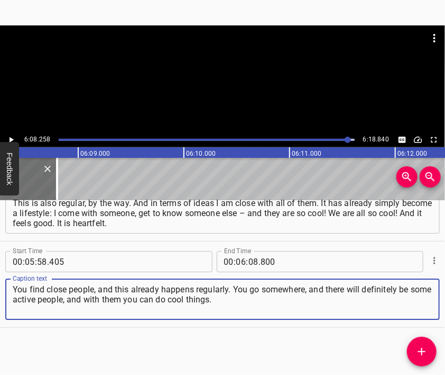
click at [256, 308] on textarea "You find close people, and this already happens regularly. You go somewhere, an…" at bounding box center [223, 299] width 420 height 30
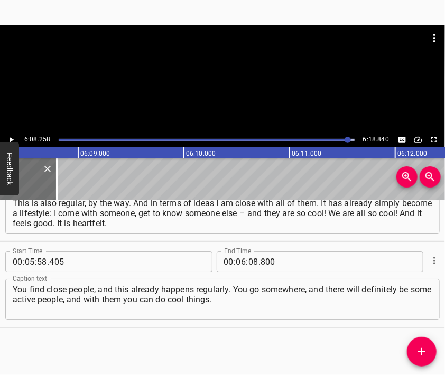
click at [241, 81] on div at bounding box center [222, 78] width 445 height 107
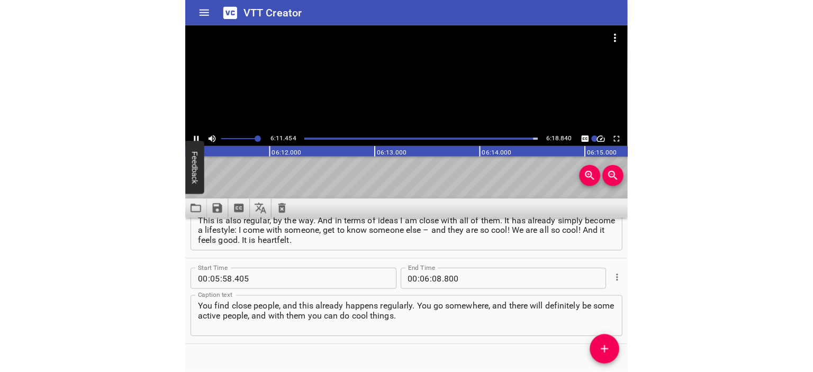
scroll to position [929, 0]
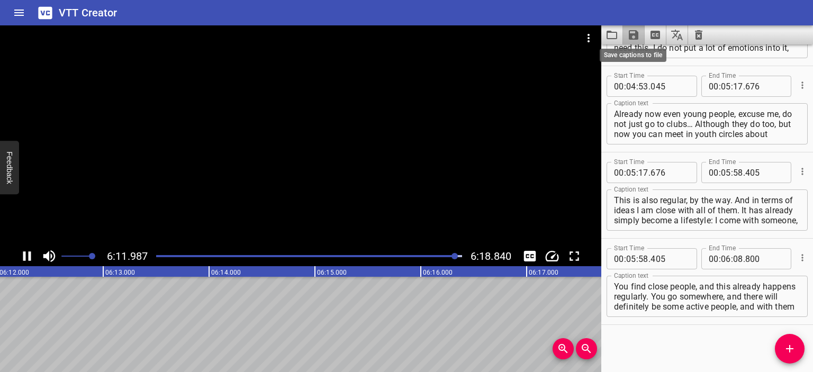
click at [627, 37] on icon "Save captions to file" at bounding box center [633, 35] width 13 height 13
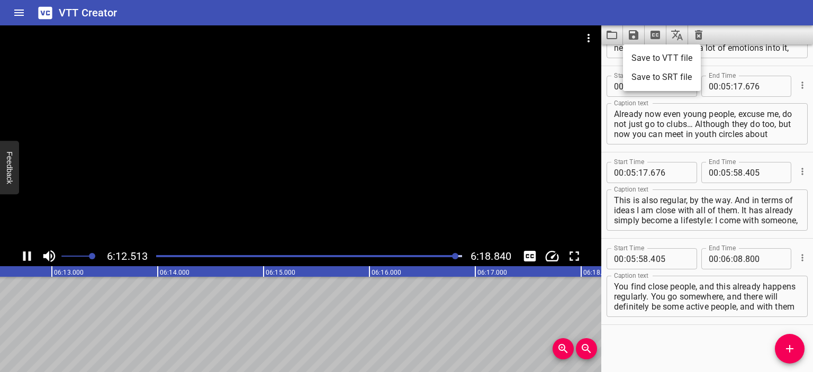
click at [663, 59] on li "Save to VTT file" at bounding box center [662, 58] width 78 height 19
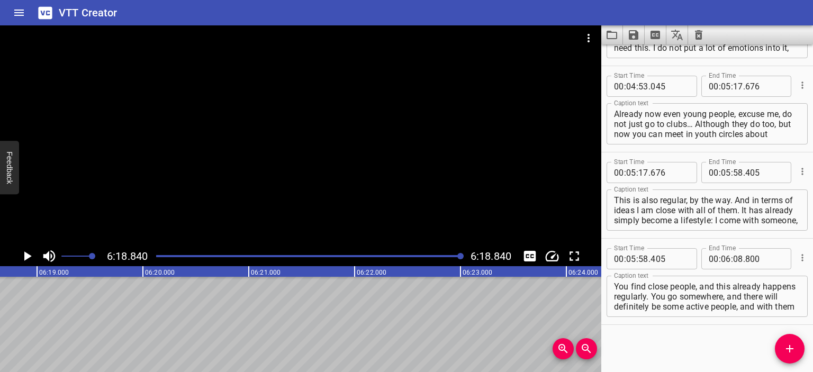
scroll to position [0, 40082]
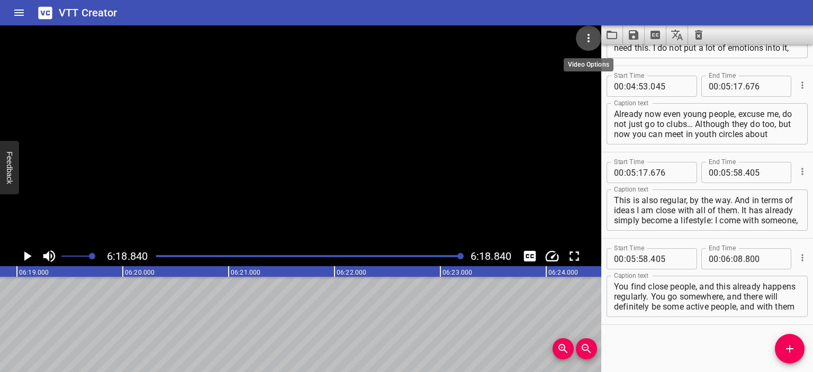
click at [585, 32] on icon "Video Options" at bounding box center [588, 38] width 13 height 13
